Goal: Information Seeking & Learning: Learn about a topic

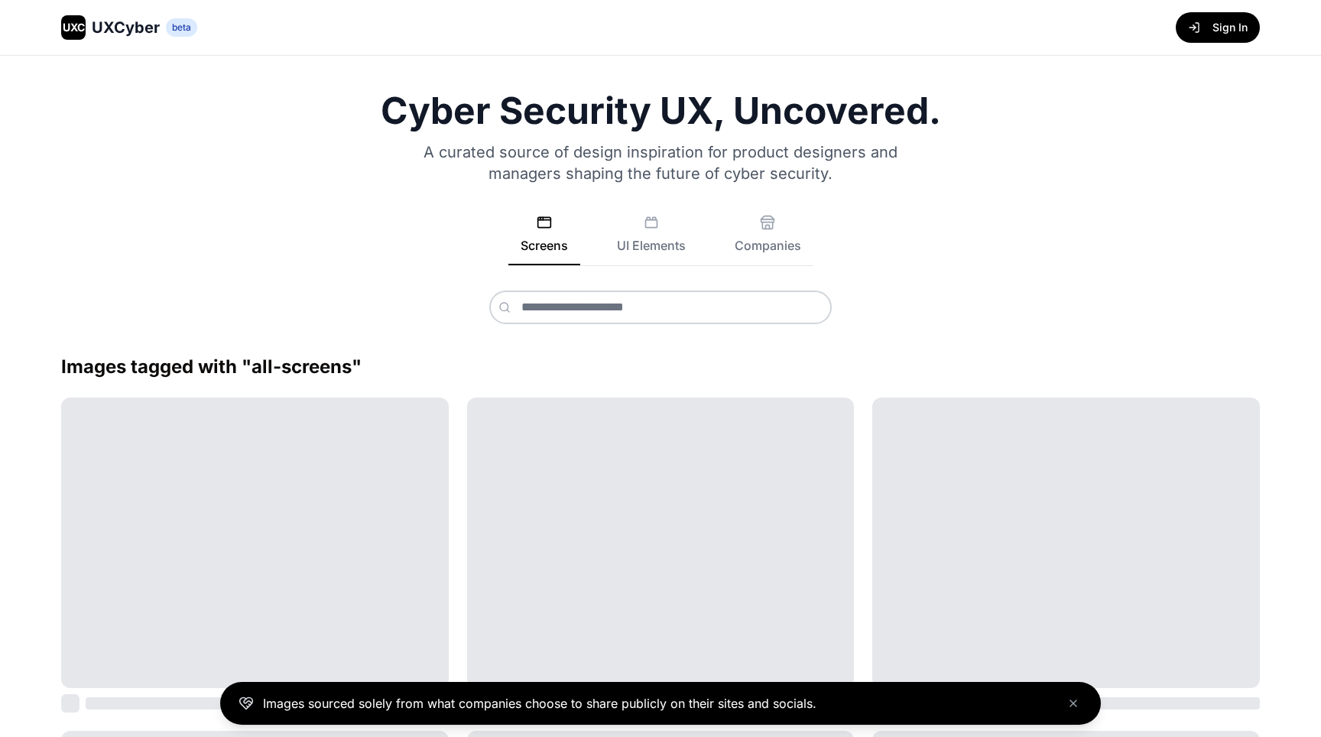
click at [708, 562] on div at bounding box center [660, 542] width 387 height 290
click at [652, 229] on icon at bounding box center [650, 222] width 15 height 15
click at [770, 231] on button "Companies" at bounding box center [767, 240] width 91 height 50
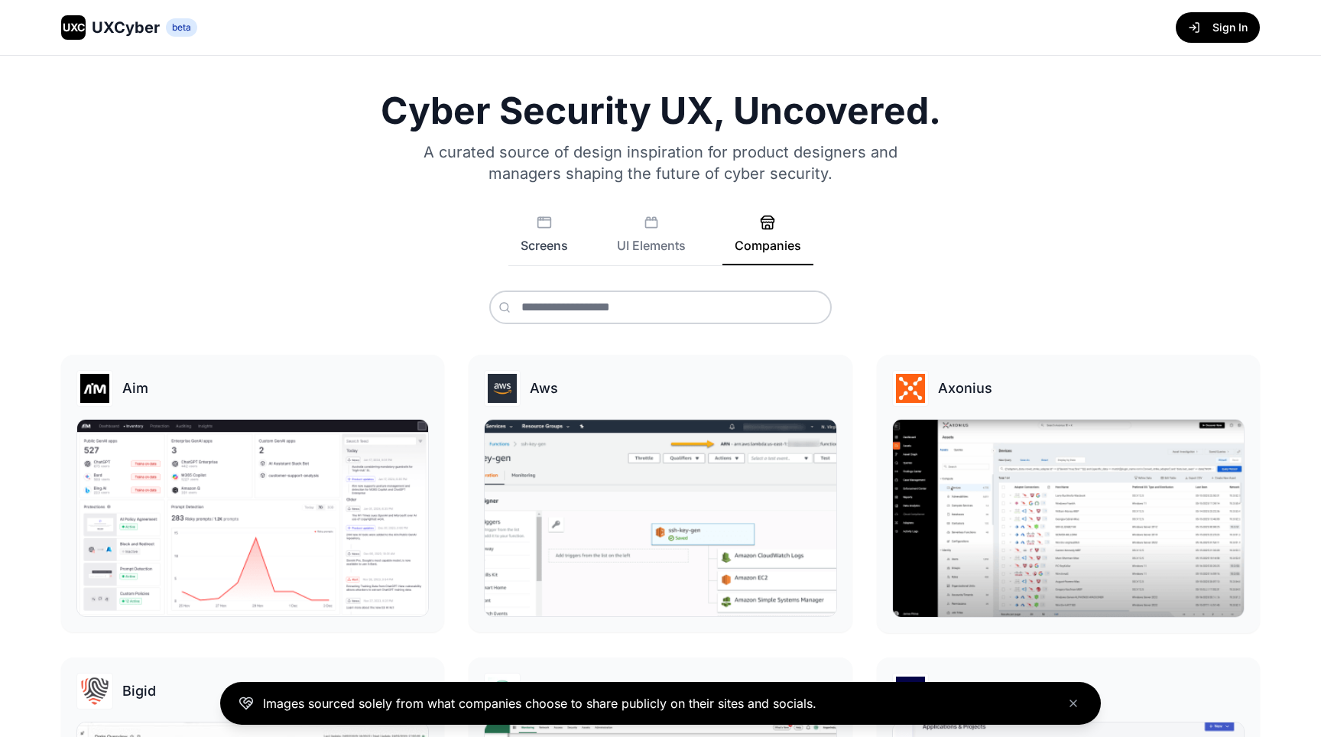
click at [530, 237] on button "Screens" at bounding box center [544, 240] width 72 height 50
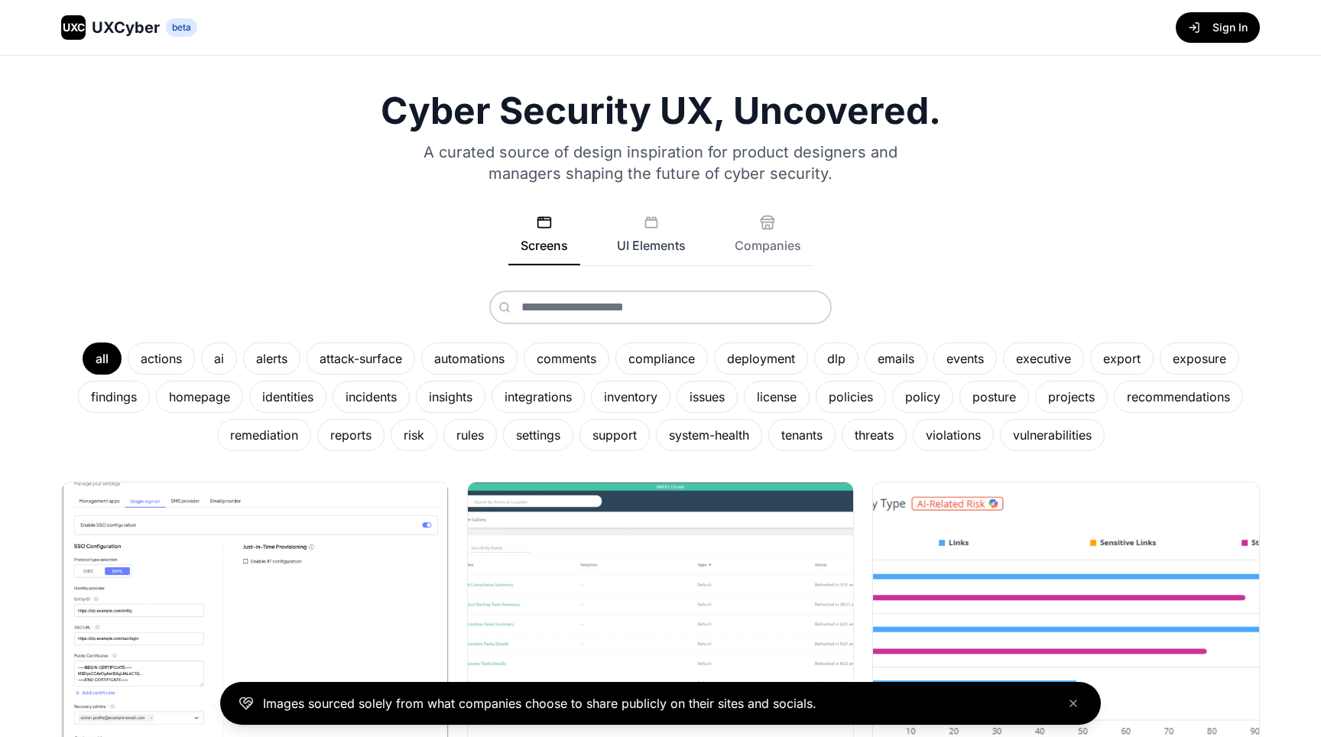
click at [637, 246] on button "UI Elements" at bounding box center [650, 240] width 93 height 50
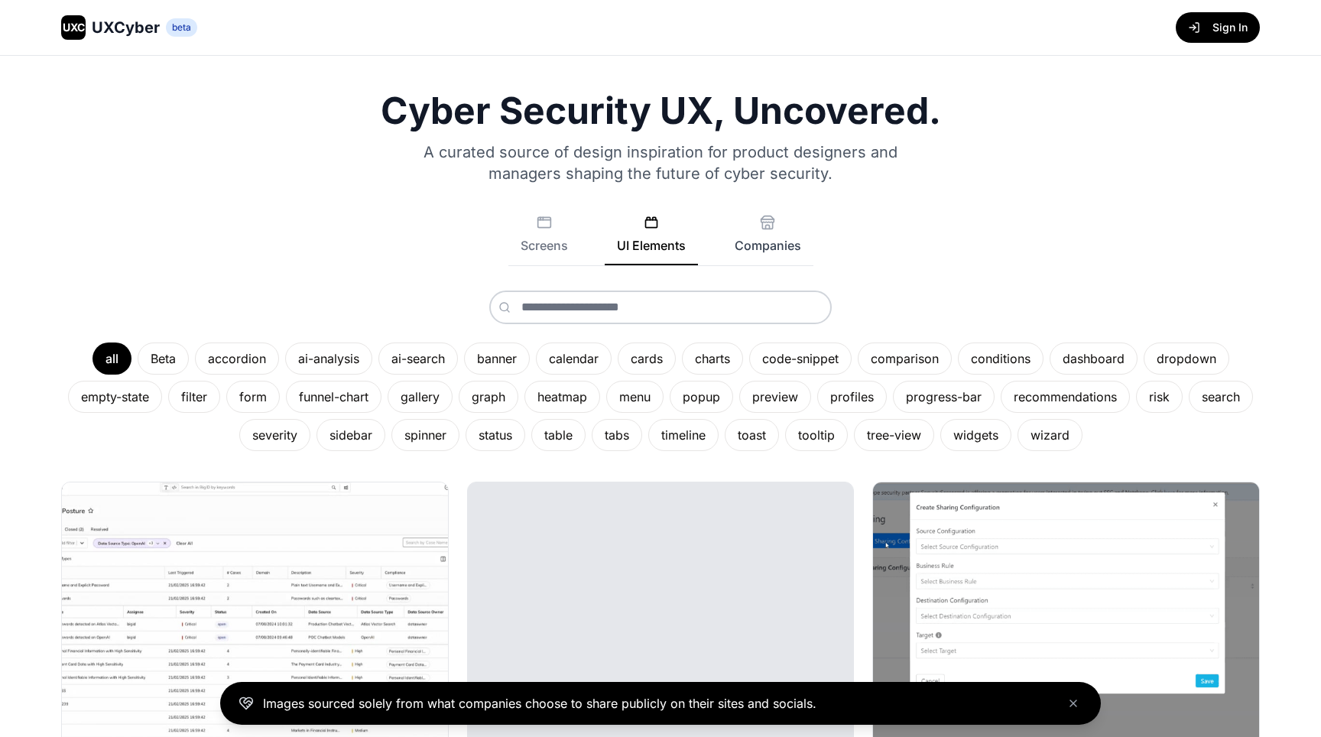
click at [753, 238] on button "Companies" at bounding box center [767, 240] width 91 height 50
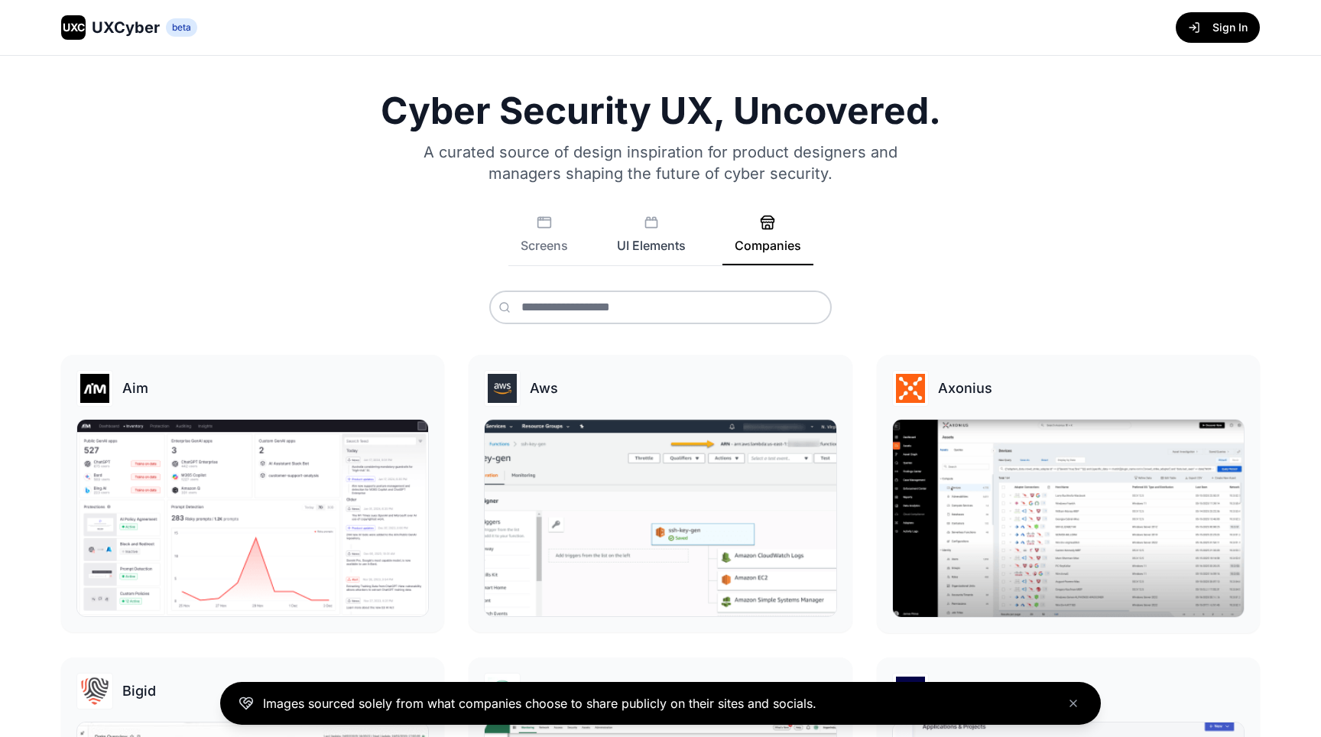
click at [661, 238] on button "UI Elements" at bounding box center [650, 240] width 93 height 50
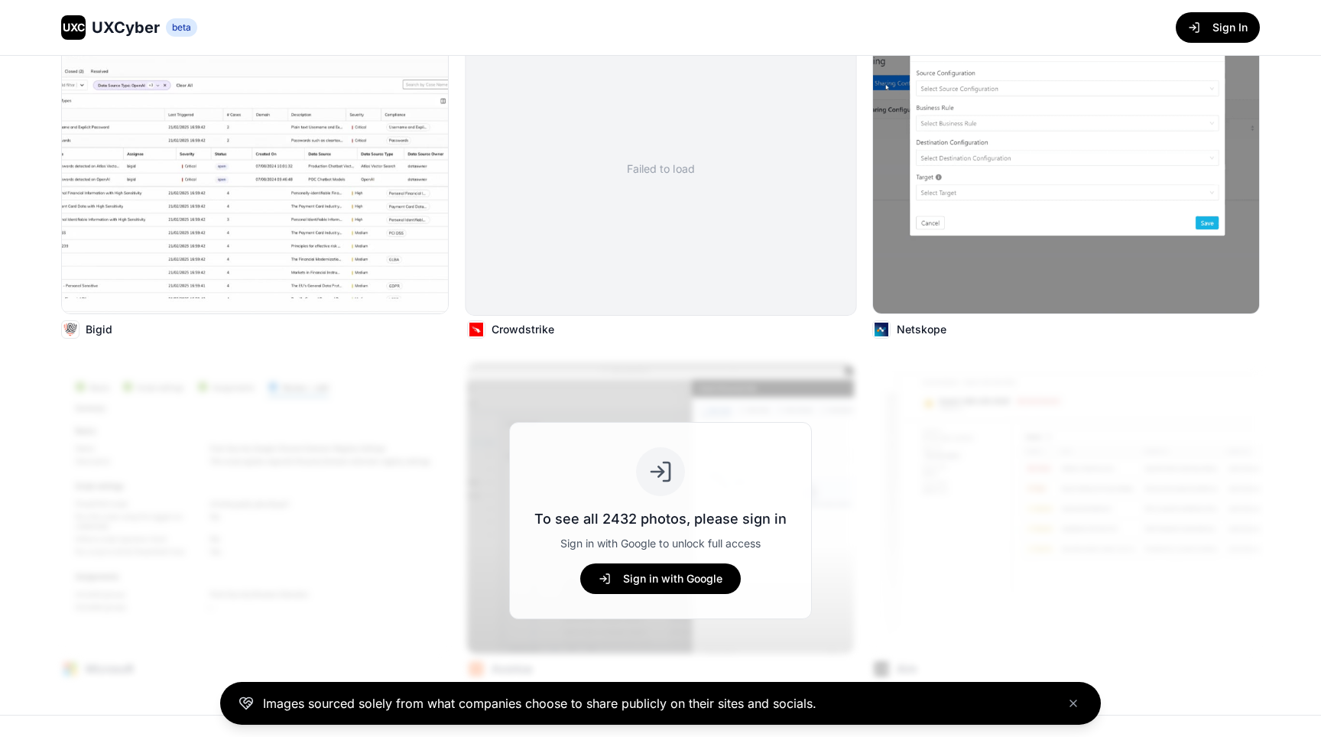
scroll to position [379, 0]
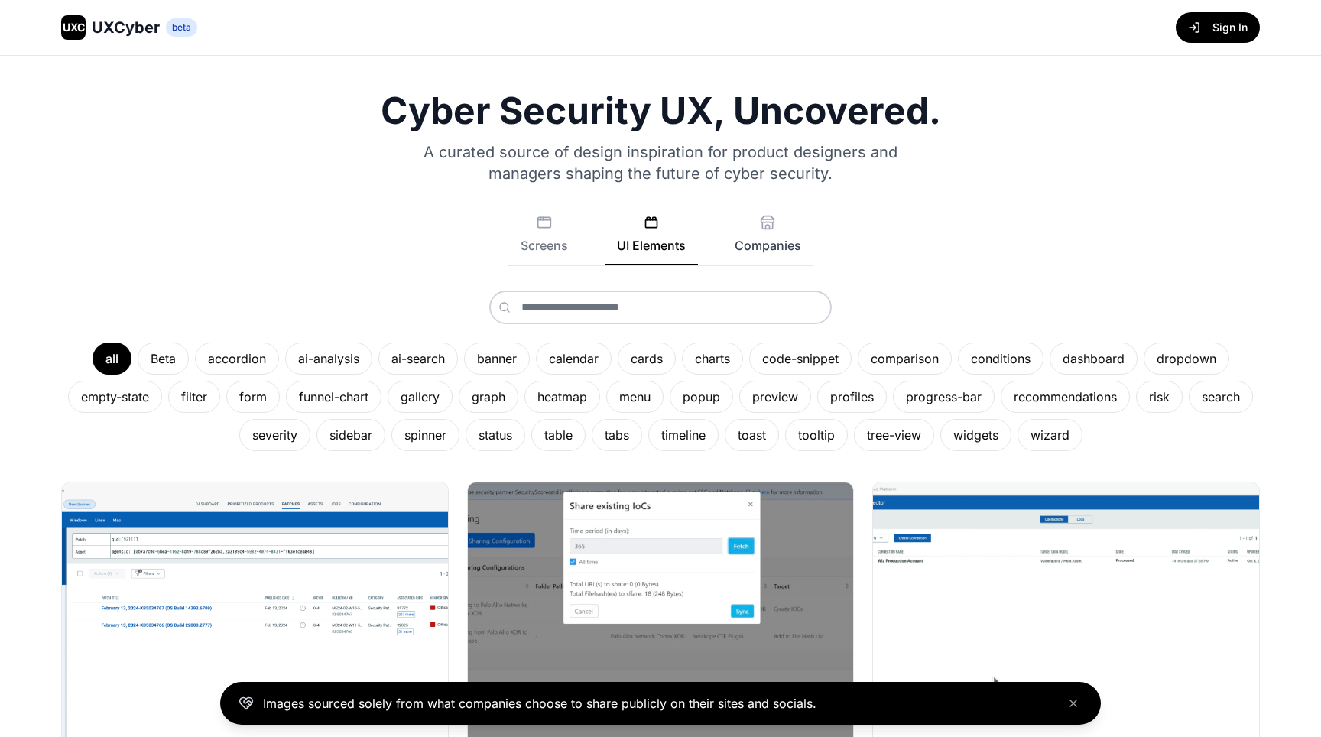
click at [748, 220] on button "Companies" at bounding box center [767, 240] width 91 height 50
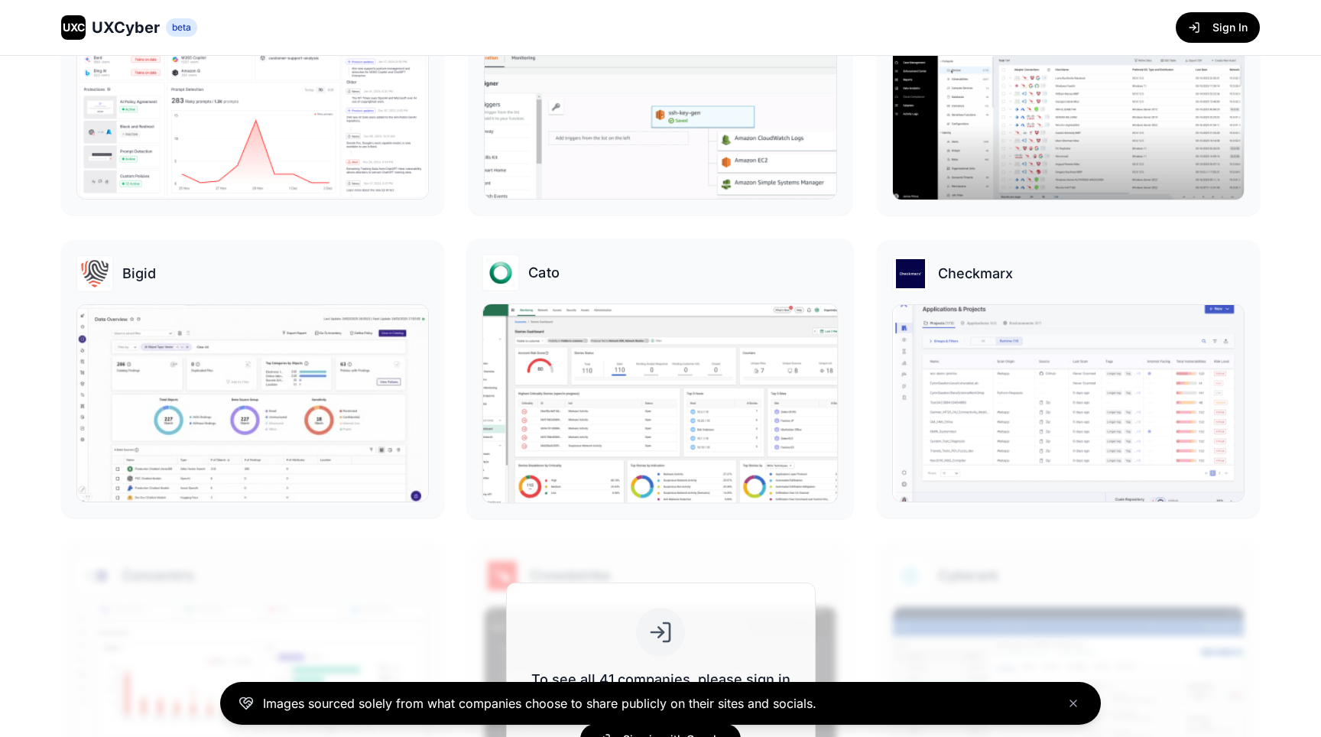
scroll to position [589, 0]
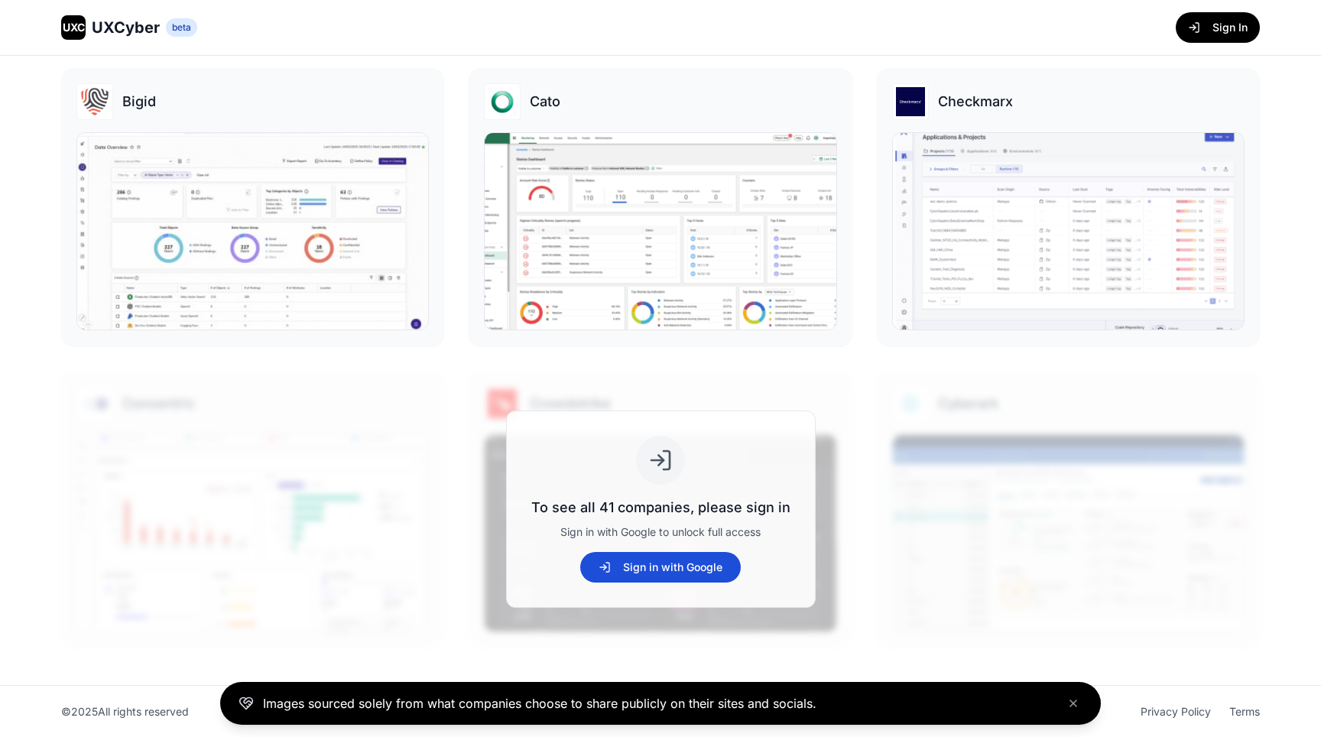
click at [650, 560] on button "Sign in with Google" at bounding box center [660, 567] width 160 height 31
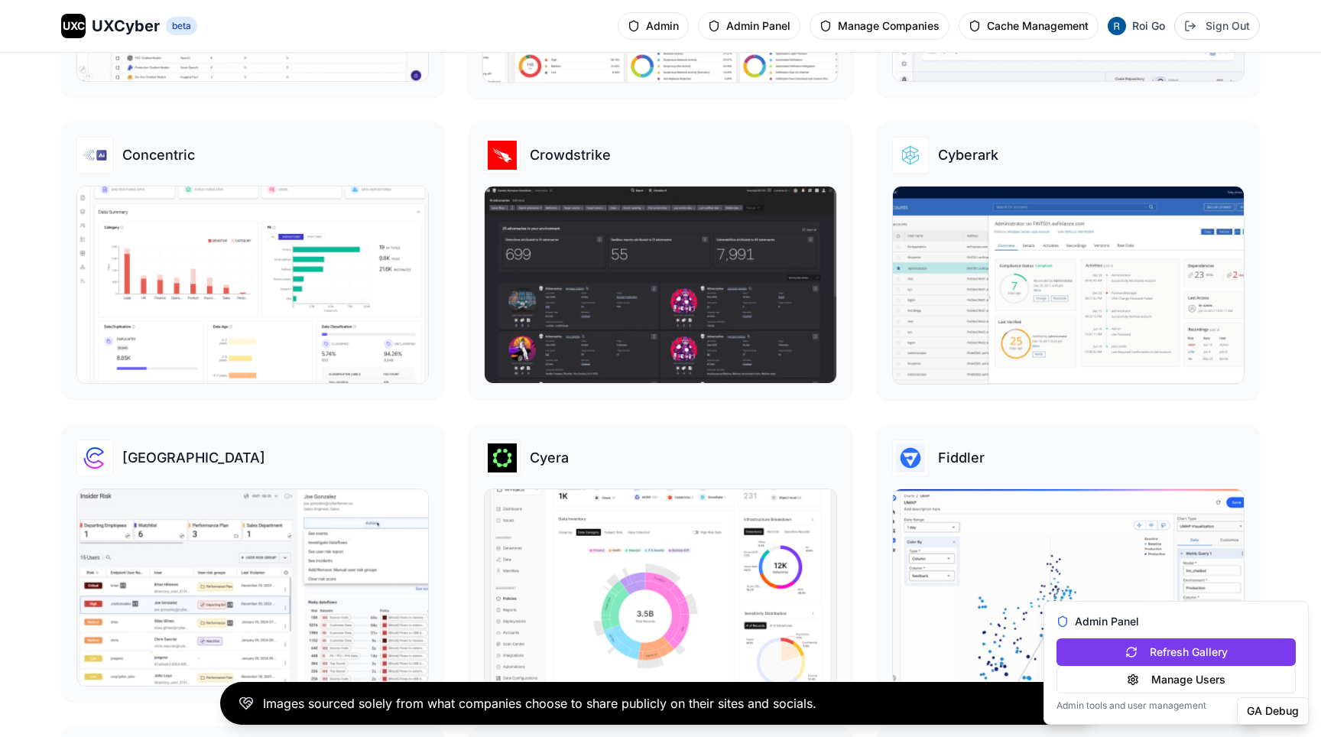
scroll to position [879, 0]
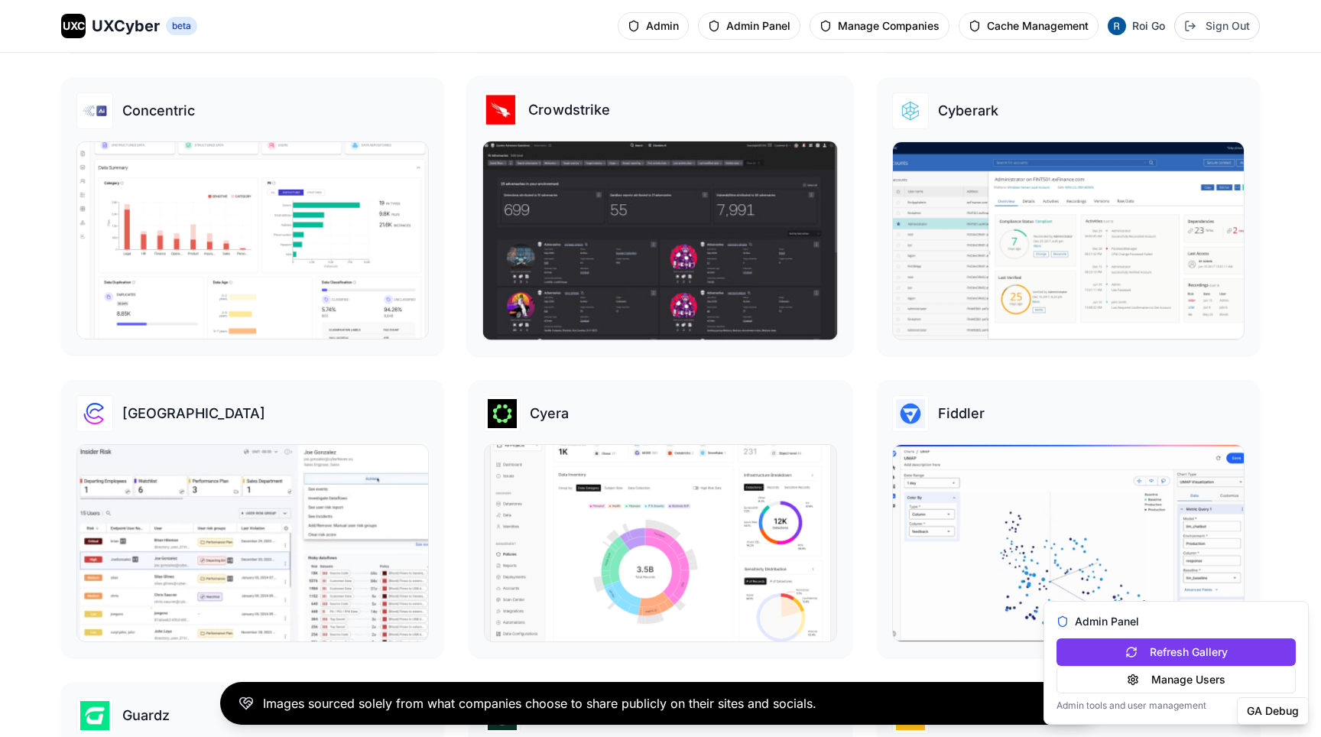
click at [708, 272] on img at bounding box center [660, 240] width 355 height 199
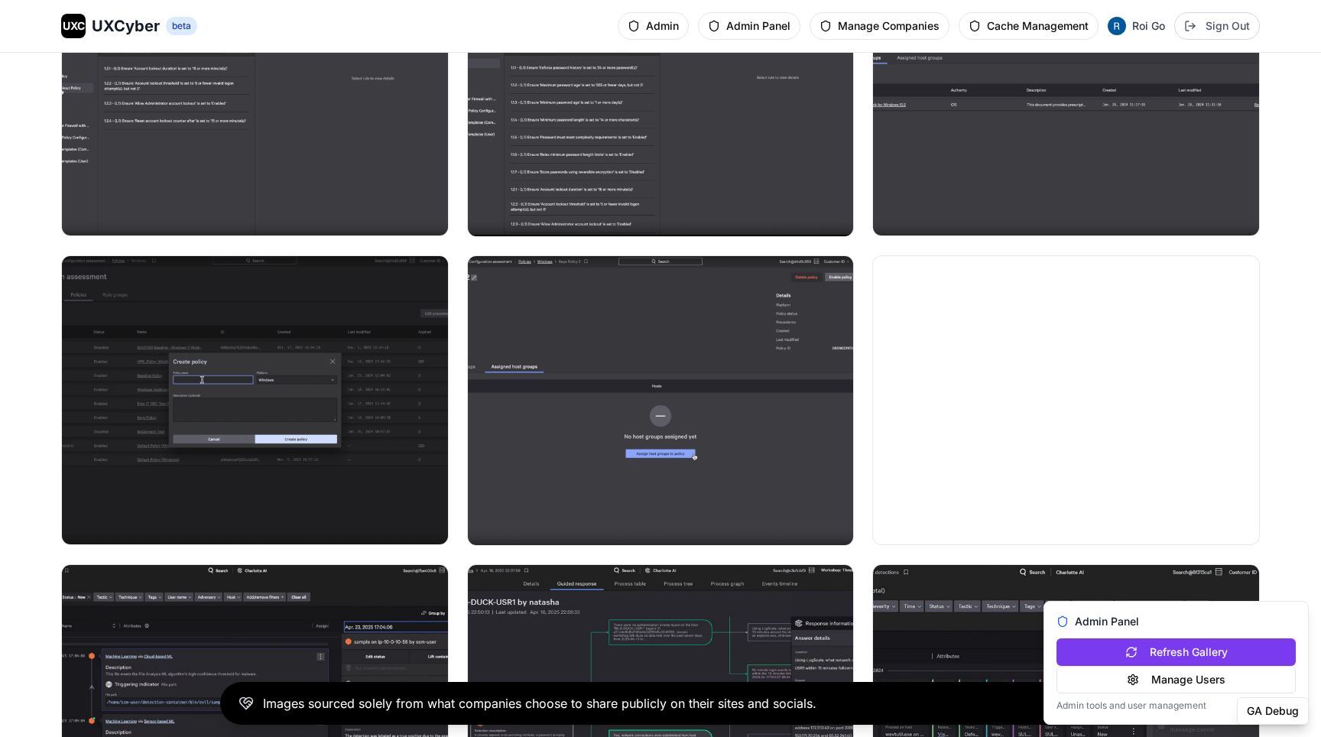
scroll to position [1885, 0]
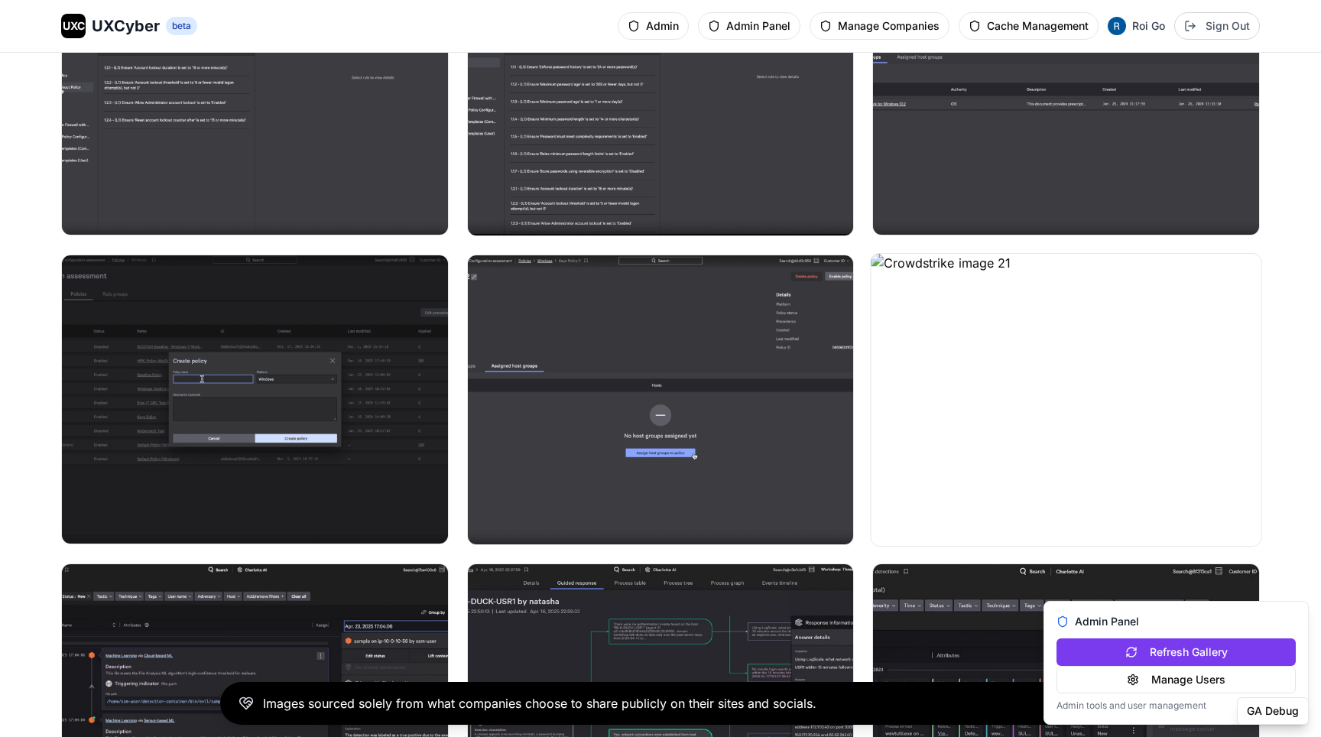
click at [1016, 316] on img at bounding box center [1066, 400] width 390 height 292
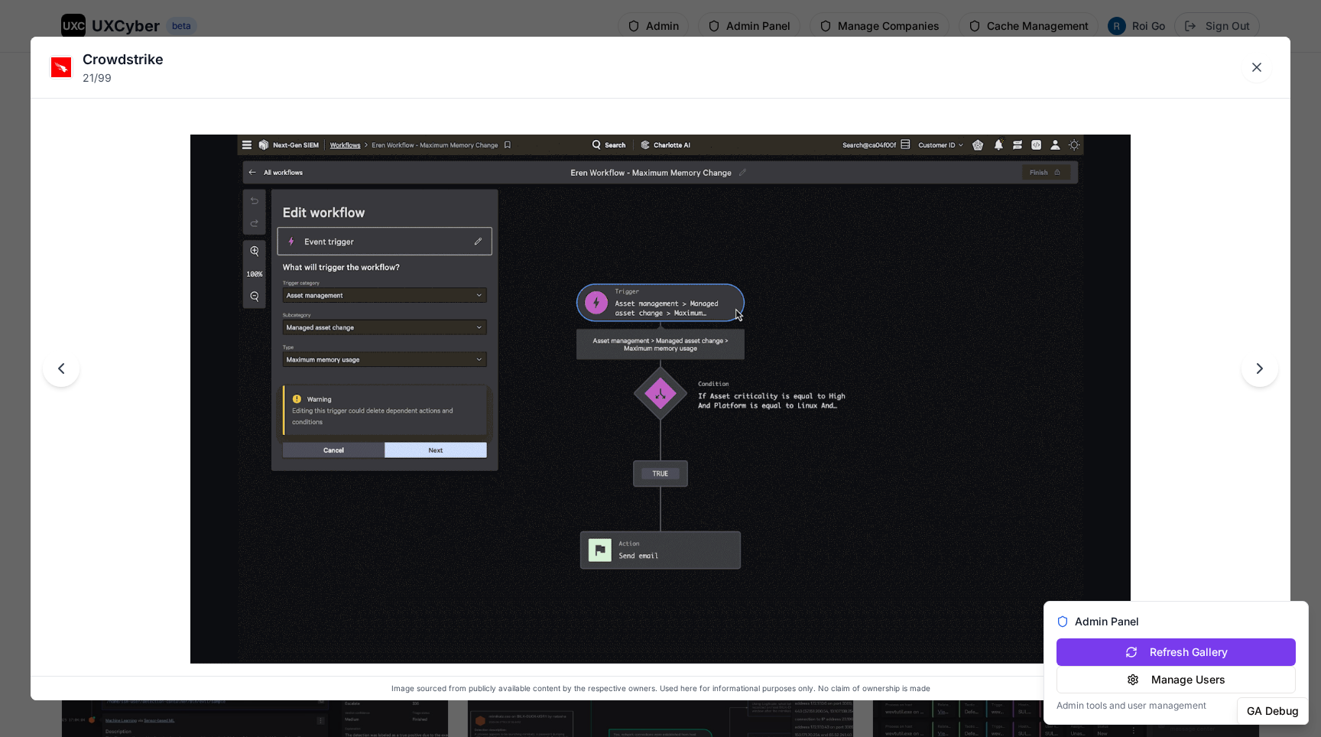
click at [1109, 24] on div "Crowdstrike 21 / 99 Image sourced from publicly available content by the respec…" at bounding box center [660, 368] width 1321 height 737
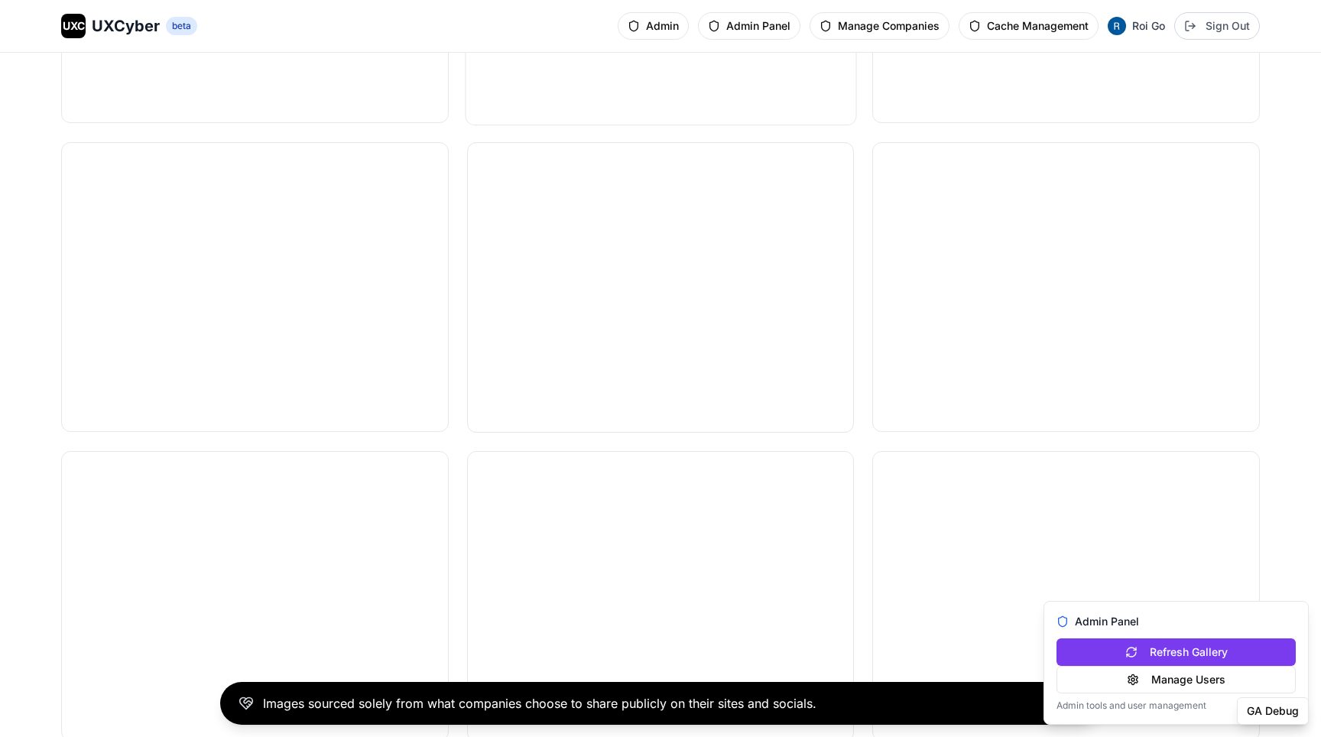
scroll to position [3930, 0]
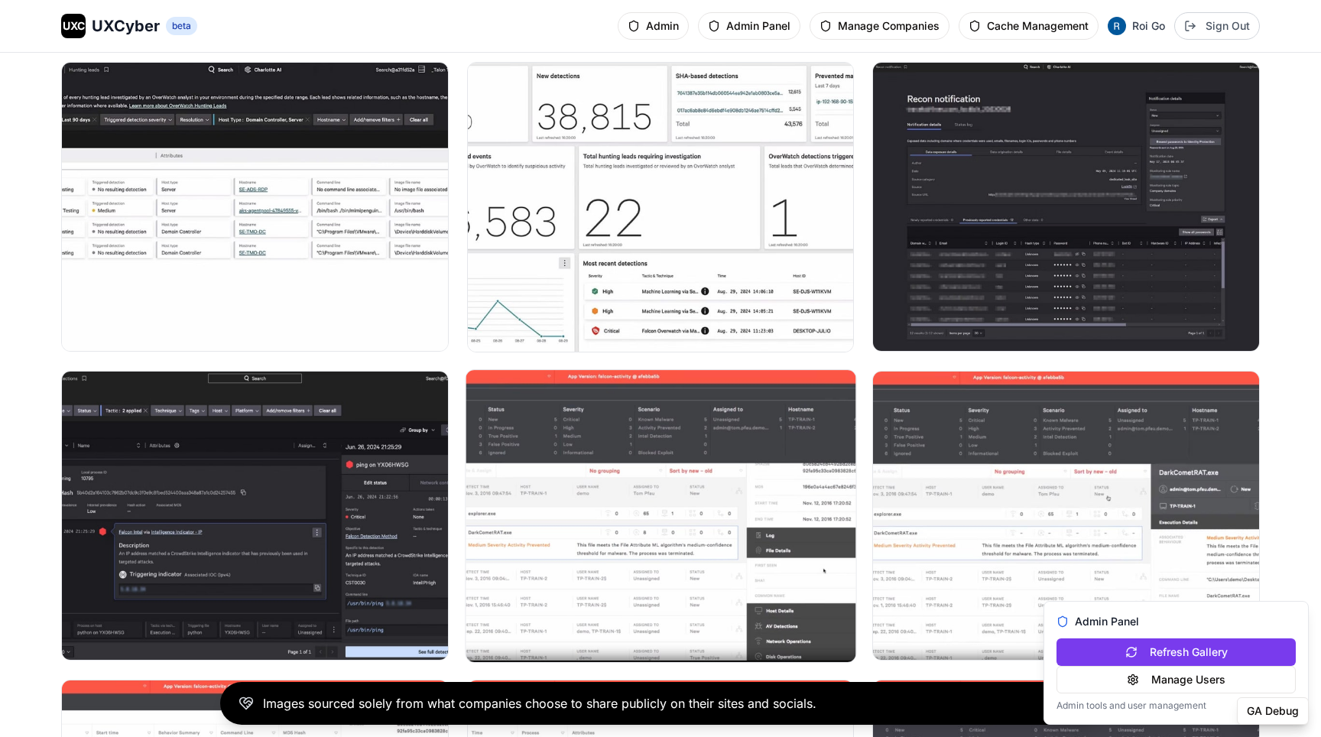
click at [762, 423] on img at bounding box center [660, 516] width 390 height 292
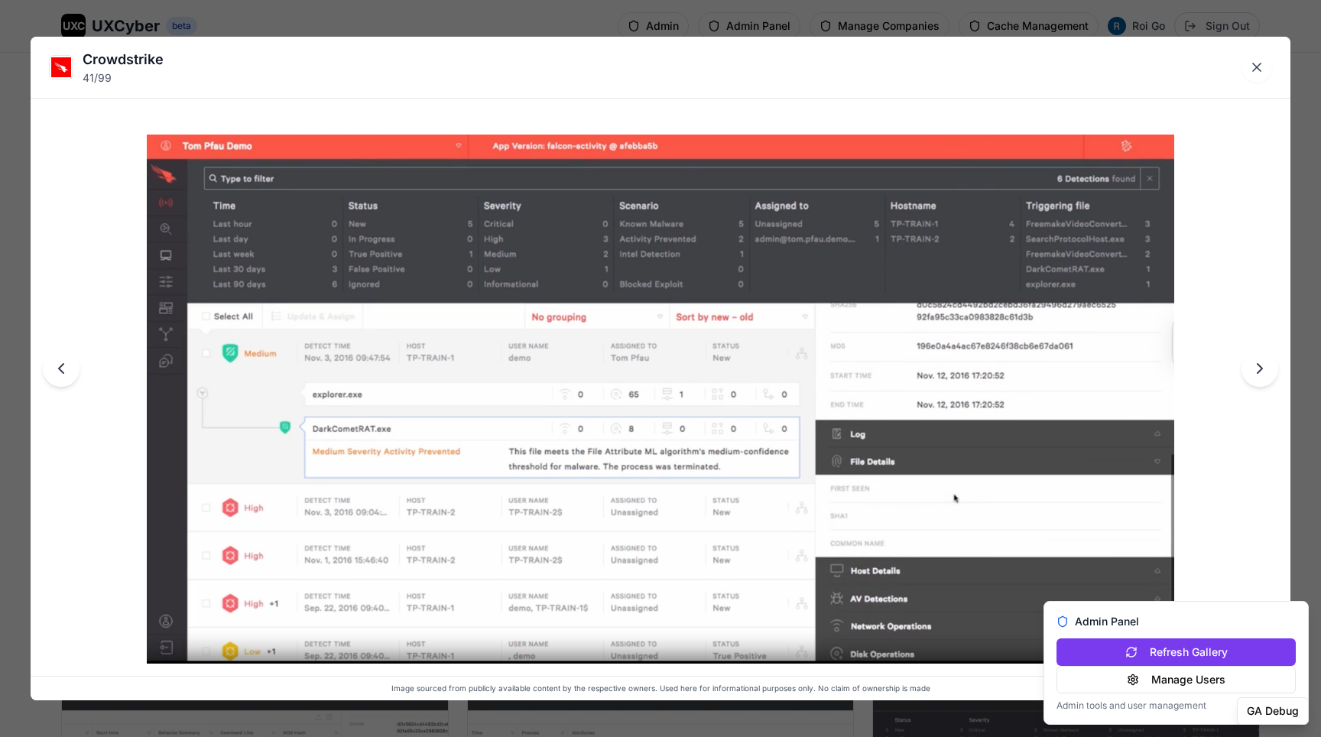
click at [935, 22] on div "Crowdstrike 41 / 99 Image sourced from publicly available content by the respec…" at bounding box center [660, 368] width 1321 height 737
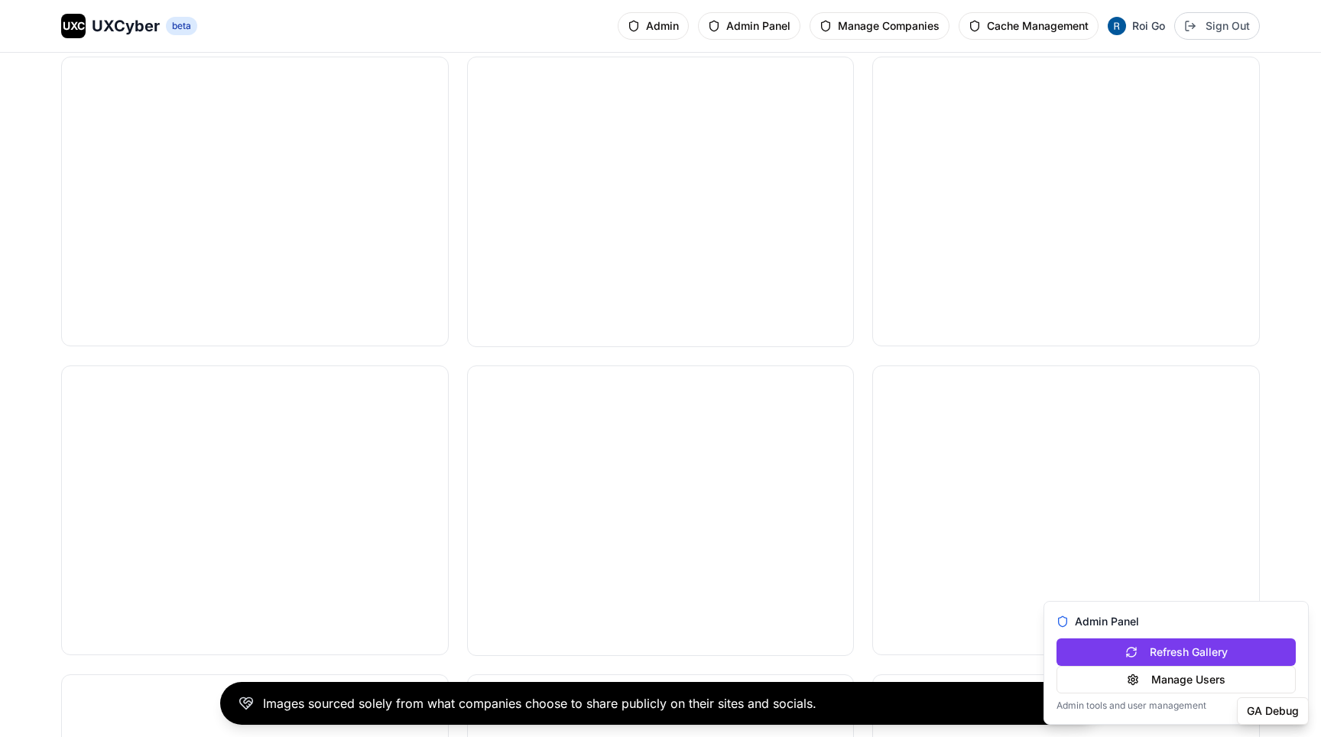
scroll to position [0, 0]
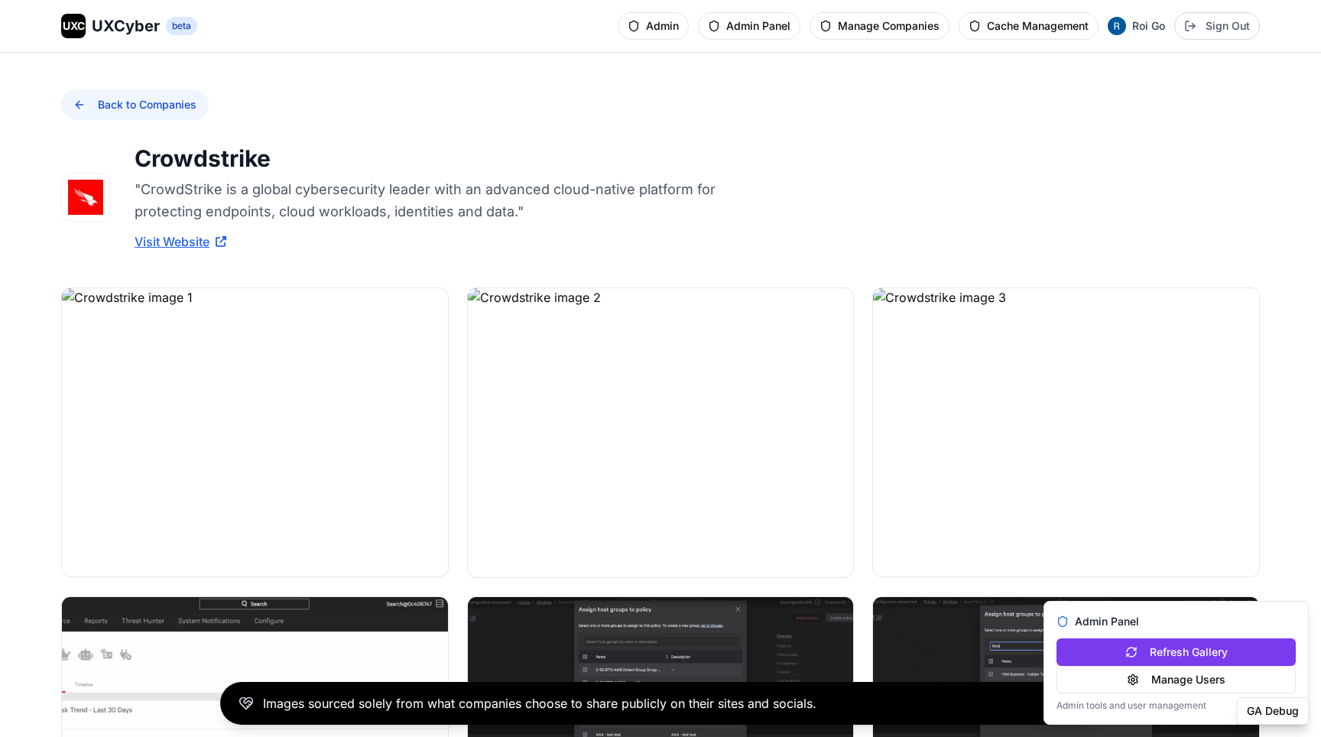
click at [147, 99] on button "Back to Companies" at bounding box center [134, 104] width 147 height 31
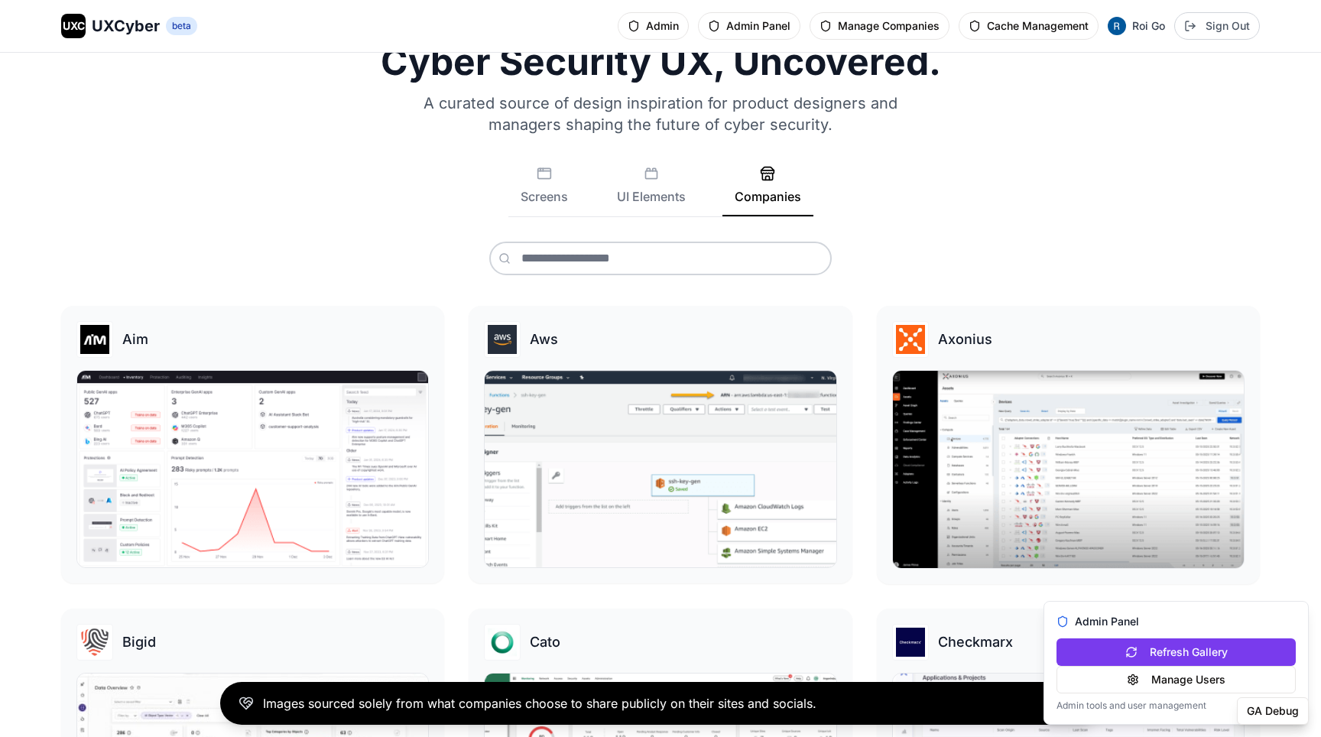
scroll to position [310, 0]
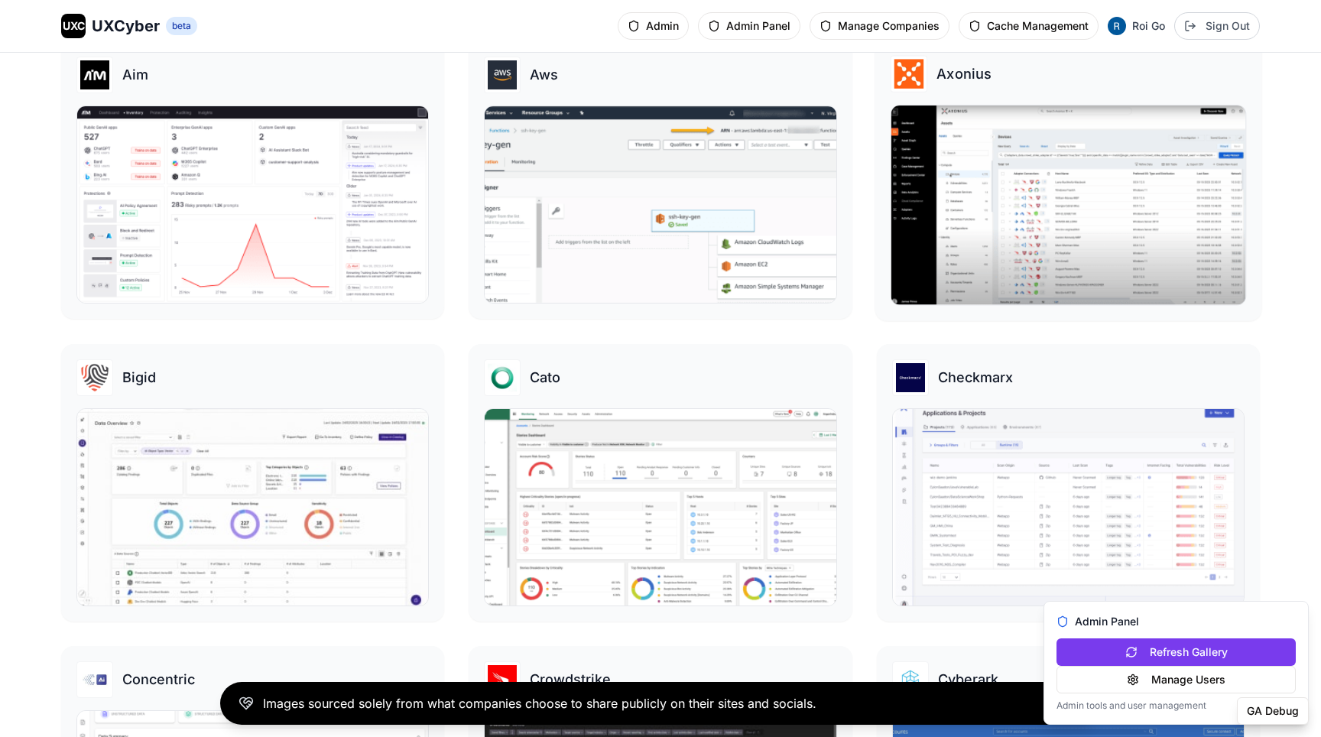
click at [1025, 281] on img at bounding box center [1067, 204] width 355 height 199
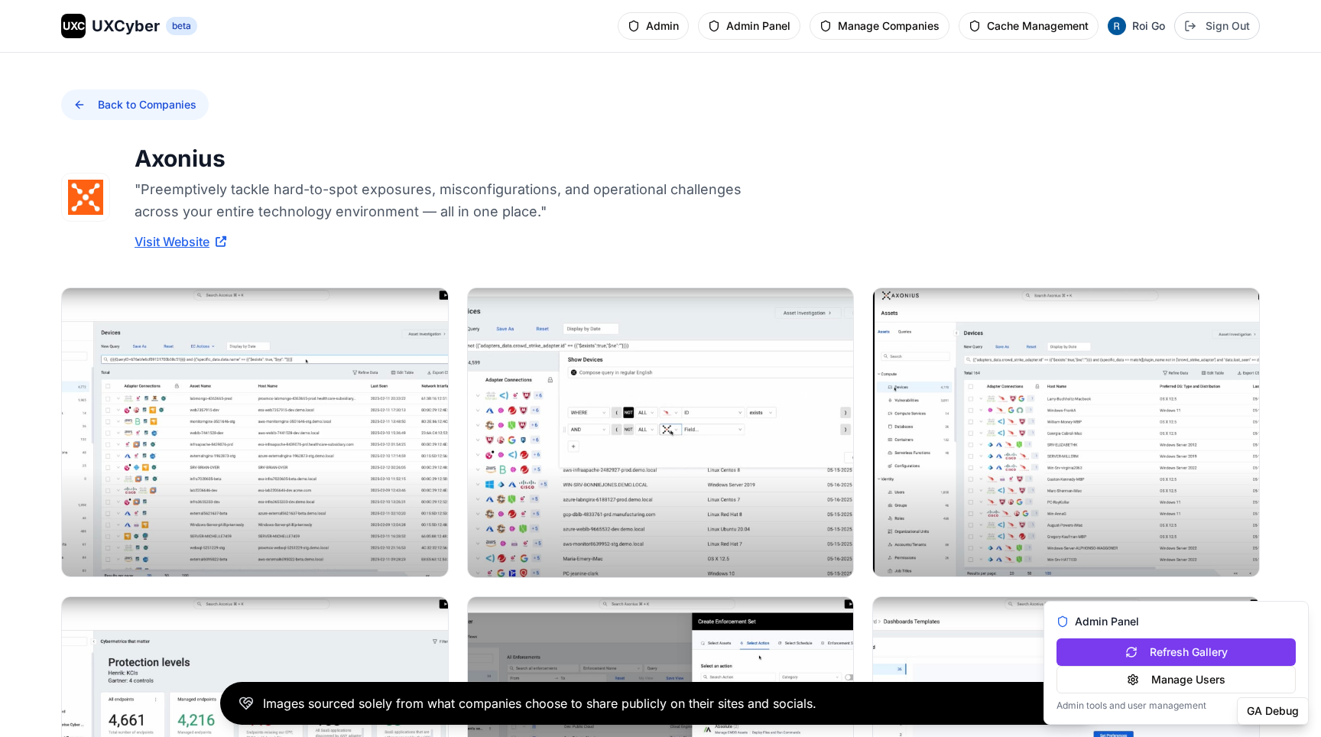
click at [150, 101] on button "Back to Companies" at bounding box center [134, 104] width 147 height 31
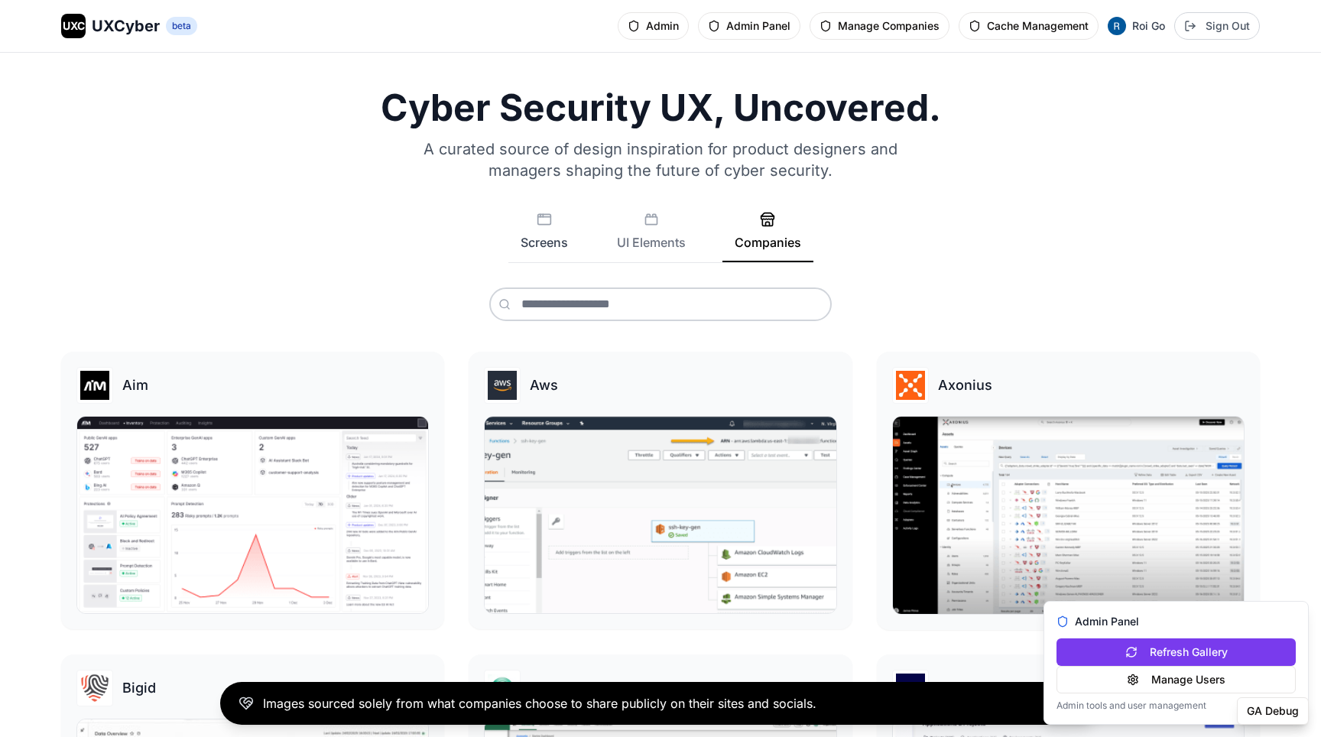
click at [532, 236] on button "Screens" at bounding box center [544, 237] width 72 height 50
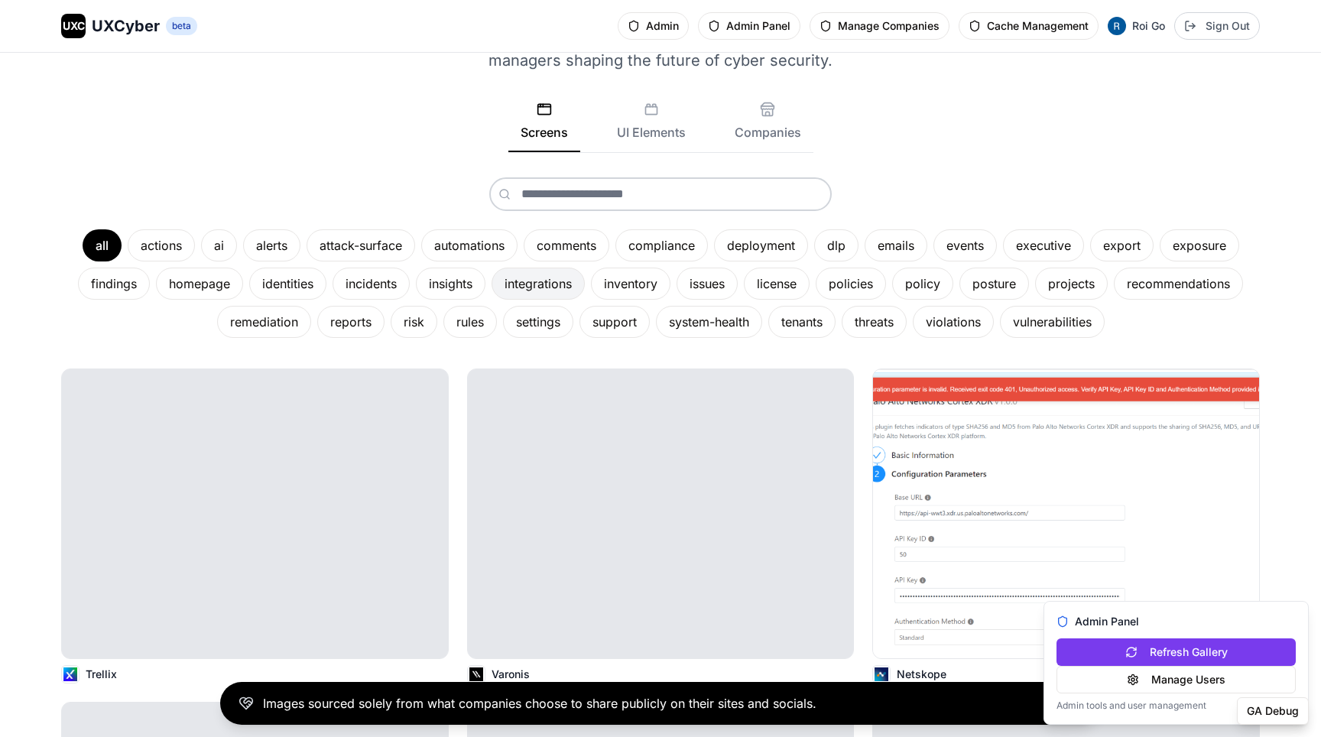
scroll to position [281, 0]
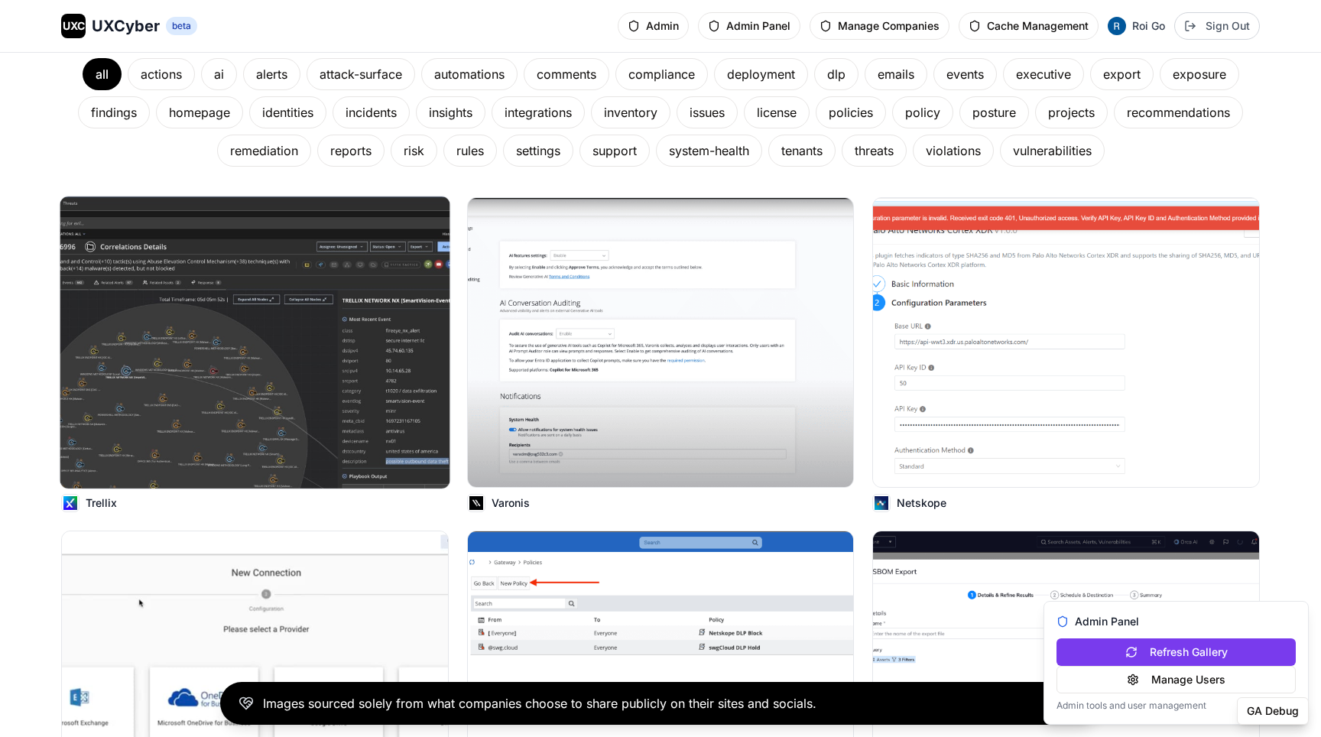
click at [407, 345] on img at bounding box center [255, 342] width 390 height 292
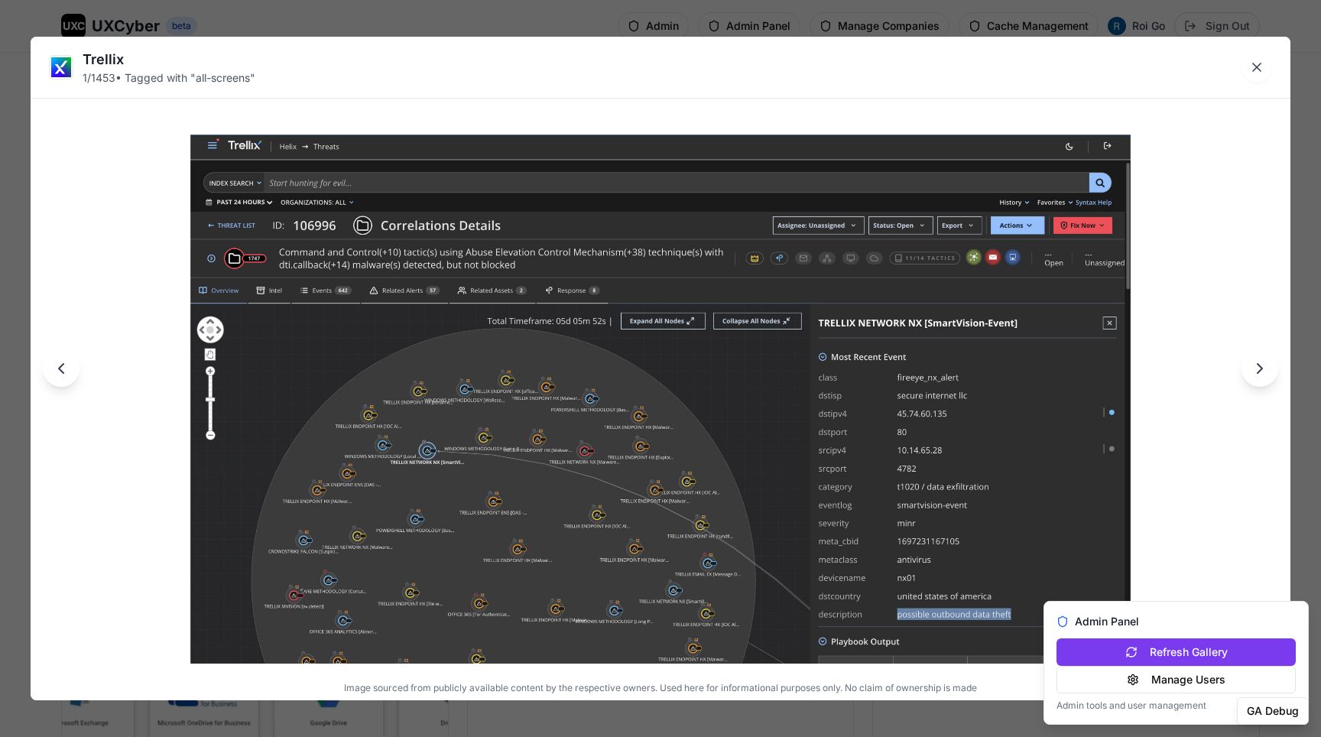
click at [1255, 357] on button "Next image" at bounding box center [1259, 368] width 37 height 37
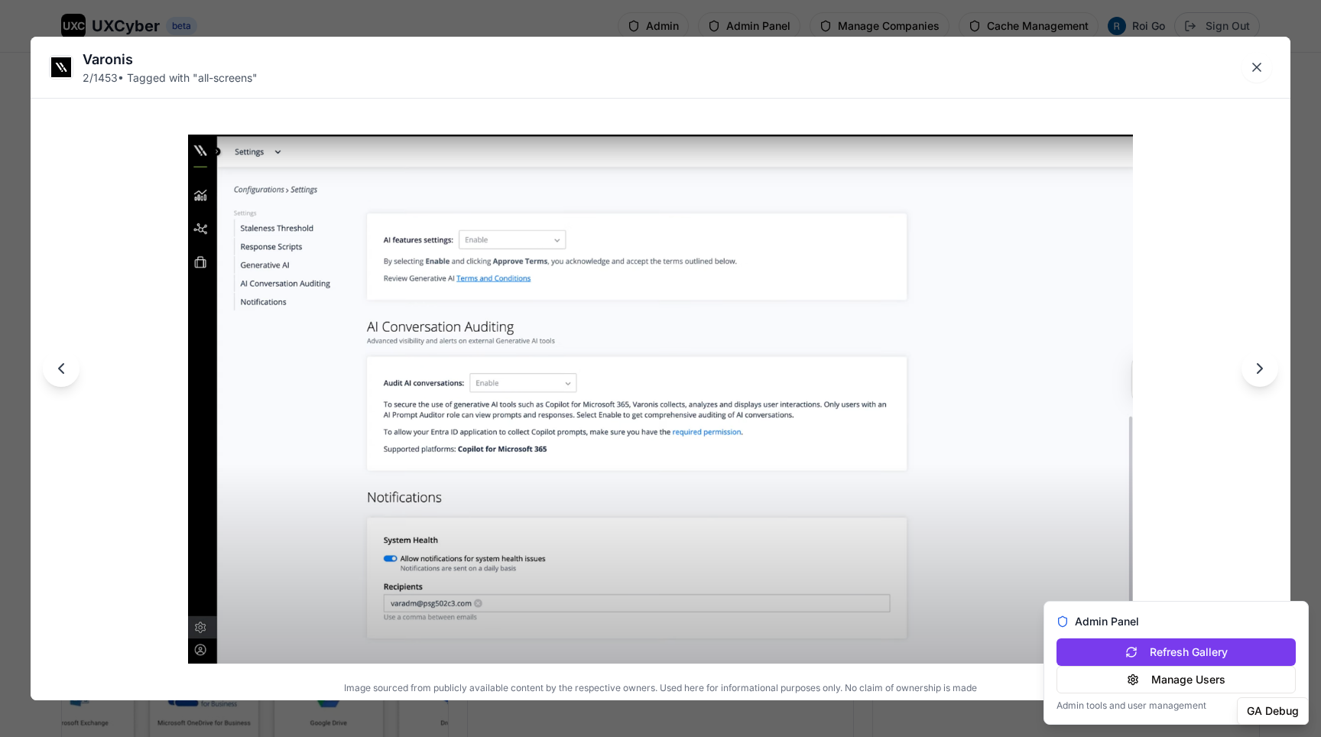
click at [1256, 368] on icon "Next image" at bounding box center [1259, 368] width 18 height 18
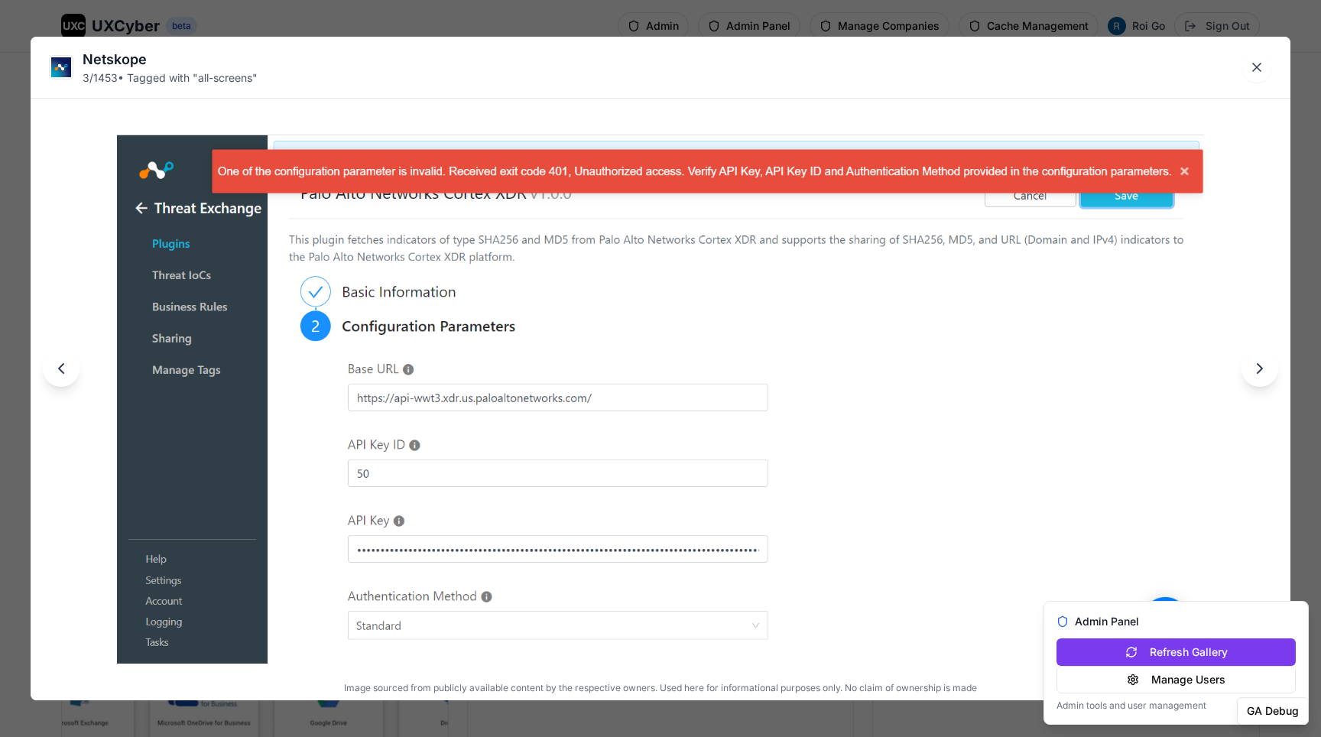
click at [1311, 273] on div "Netskope 3 / 1453 • Tagged with " all-screens " Image sourced from publicly ava…" at bounding box center [660, 368] width 1321 height 737
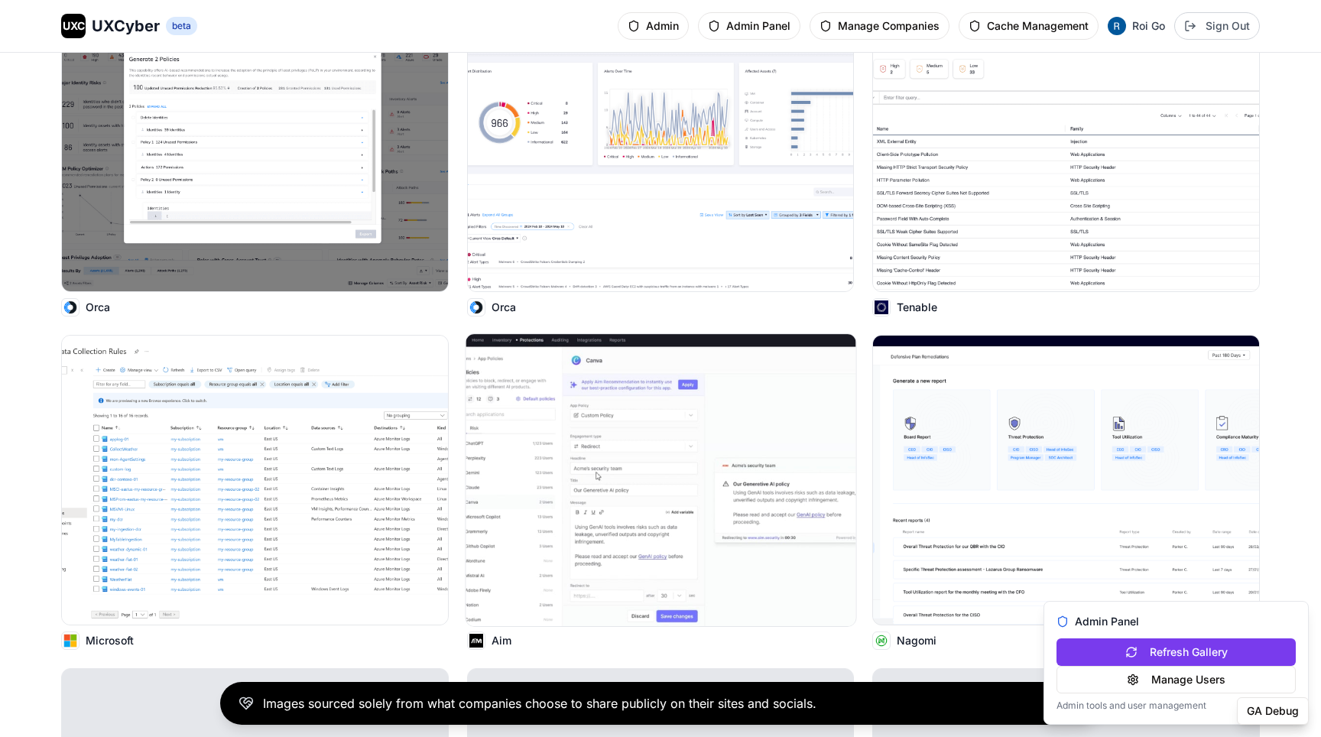
scroll to position [2273, 0]
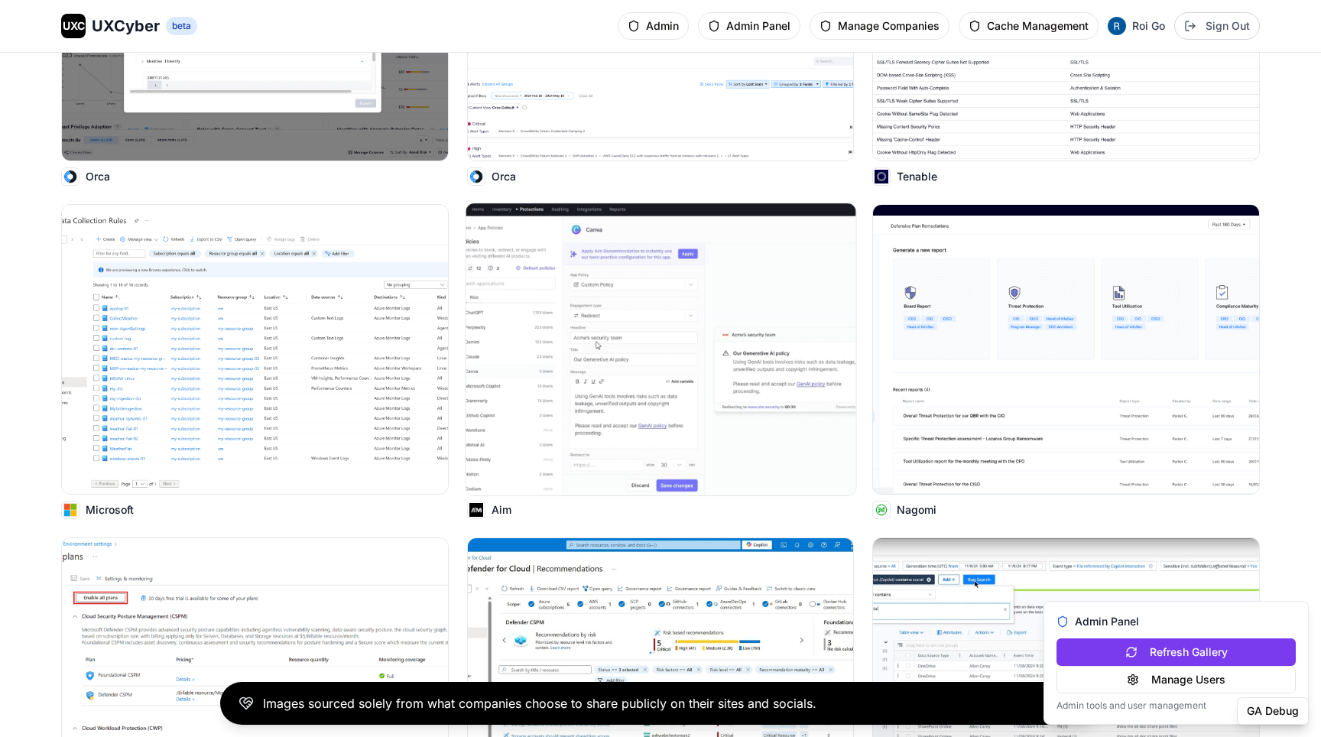
click at [723, 294] on img at bounding box center [660, 349] width 390 height 292
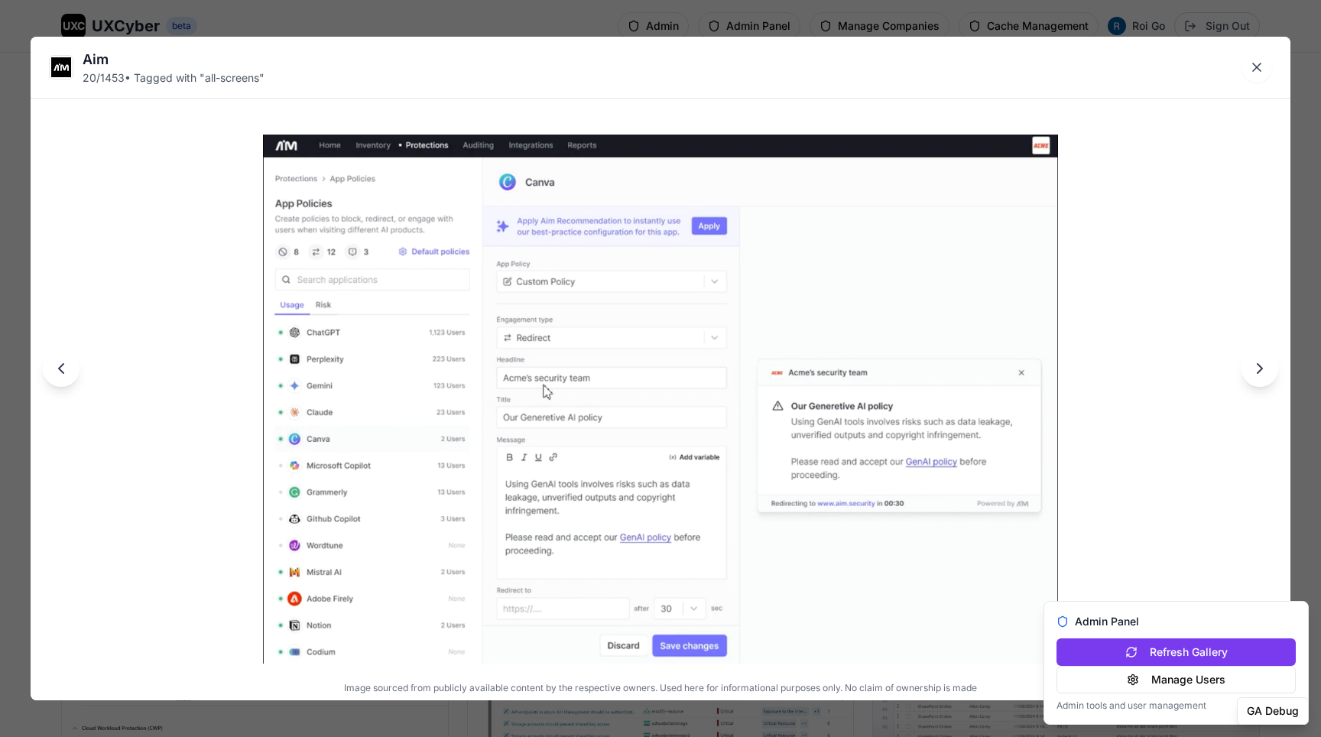
click at [1074, 15] on div "Aim 20 / 1453 • Tagged with " all-screens " Image sourced from publicly availab…" at bounding box center [660, 368] width 1321 height 737
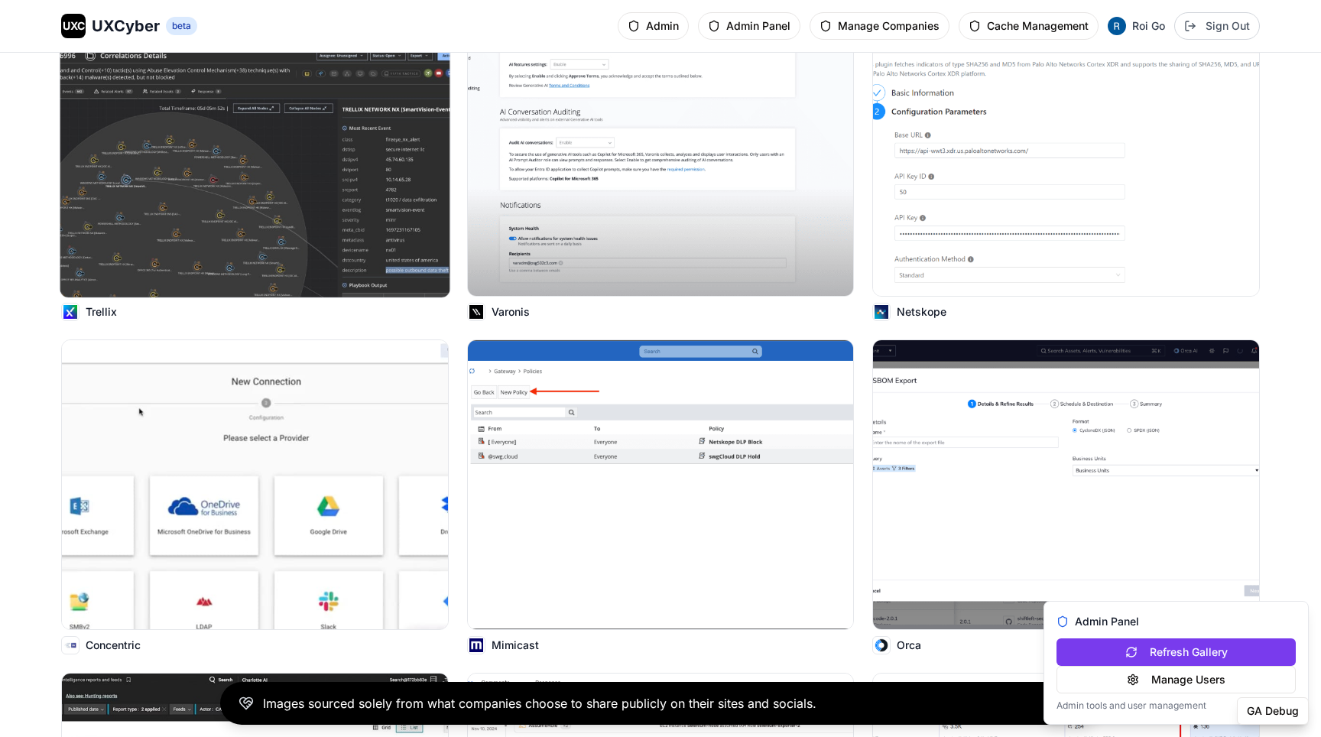
scroll to position [0, 0]
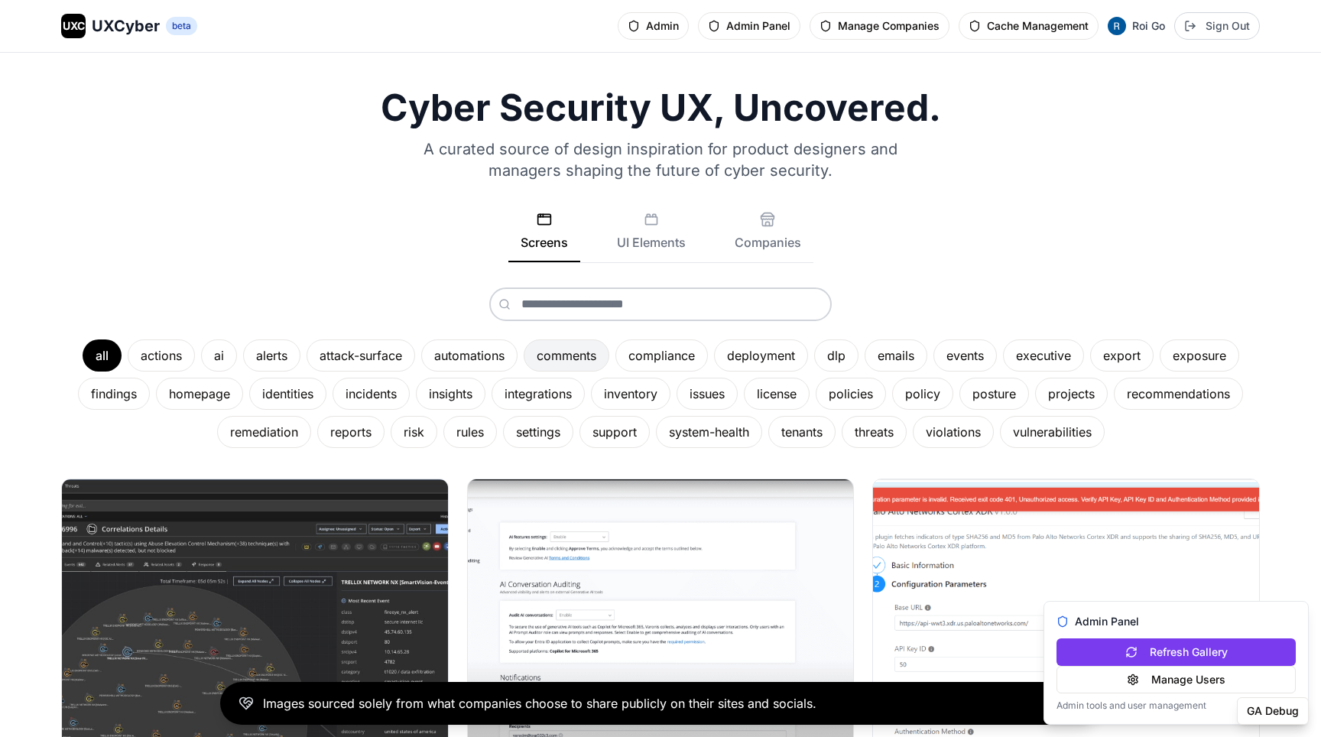
click at [601, 346] on div "comments" at bounding box center [566, 355] width 86 height 32
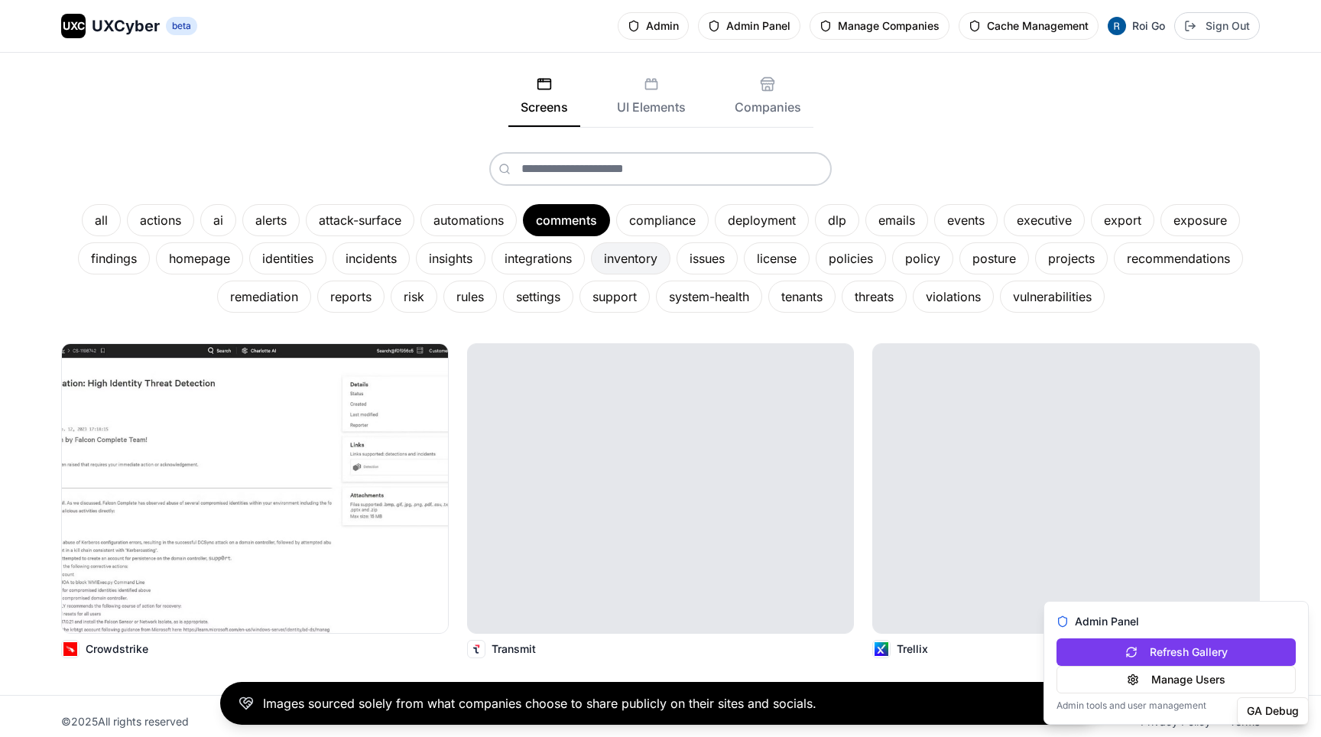
scroll to position [146, 0]
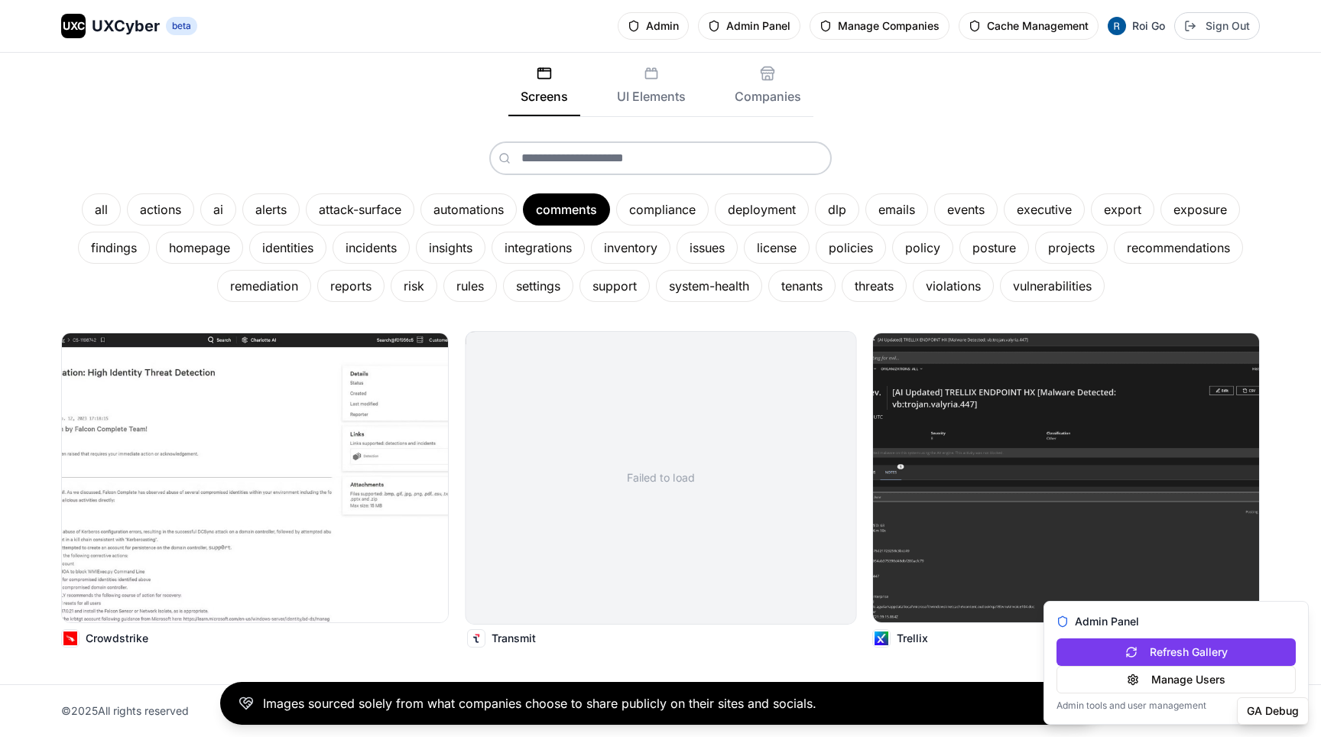
click at [665, 394] on div "Failed to load" at bounding box center [660, 478] width 390 height 292
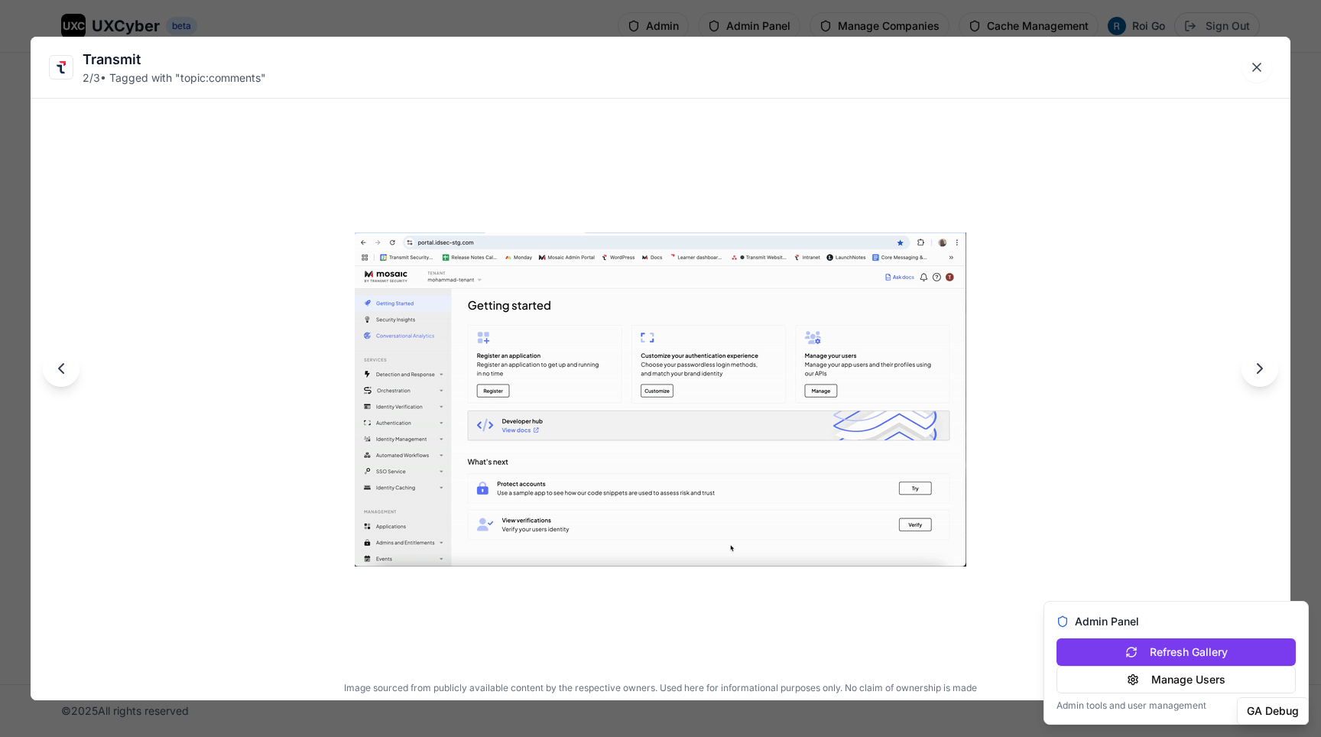
click at [852, 15] on div "Transmit 2 / 3 • Tagged with " topic:comments " Image sourced from publicly ava…" at bounding box center [660, 368] width 1321 height 737
